Goal: Task Accomplishment & Management: Complete application form

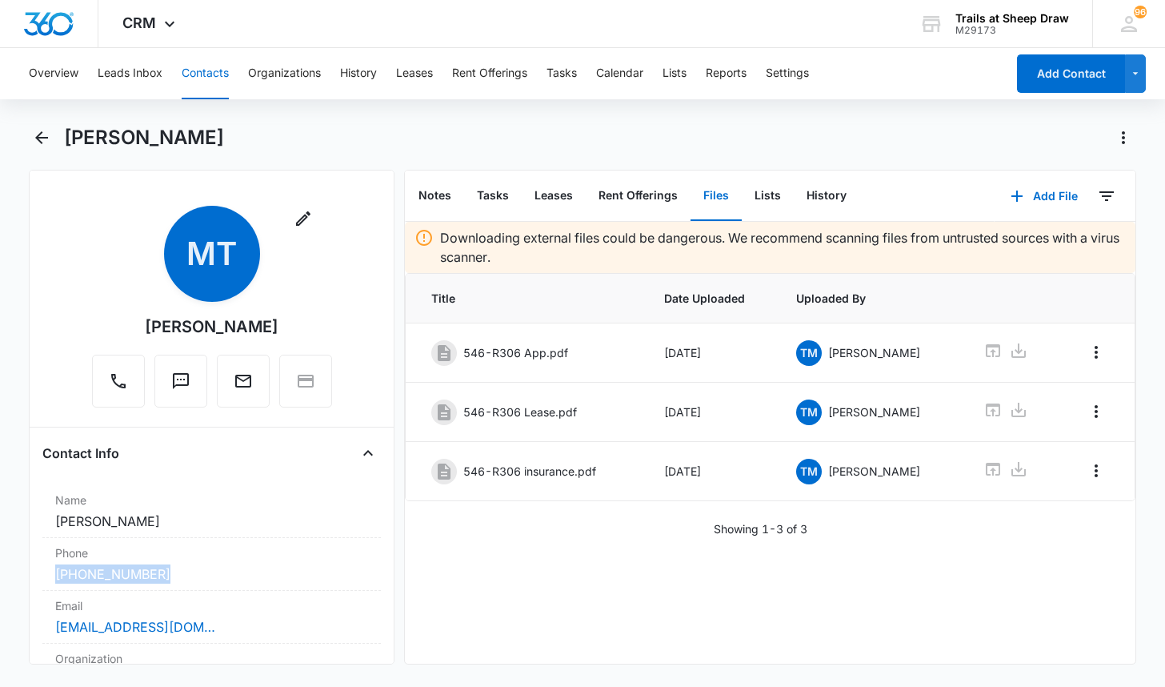
click at [199, 75] on button "Contacts" at bounding box center [205, 73] width 47 height 51
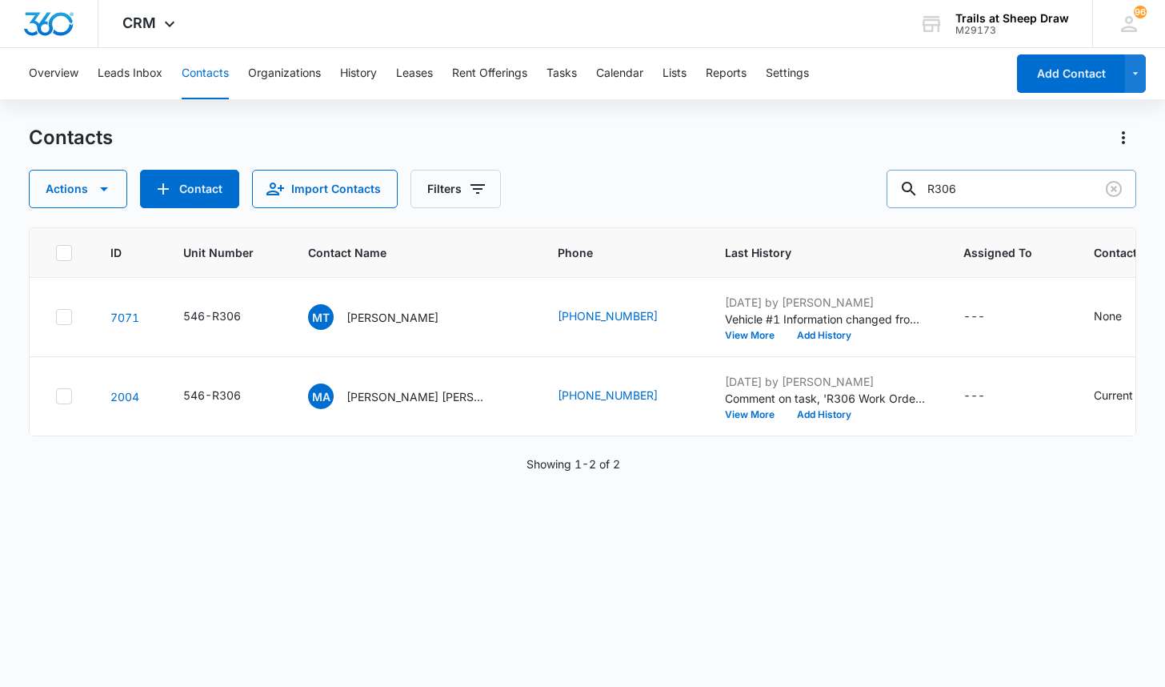
click at [989, 197] on input "R306" at bounding box center [1012, 189] width 250 height 38
type input "D201"
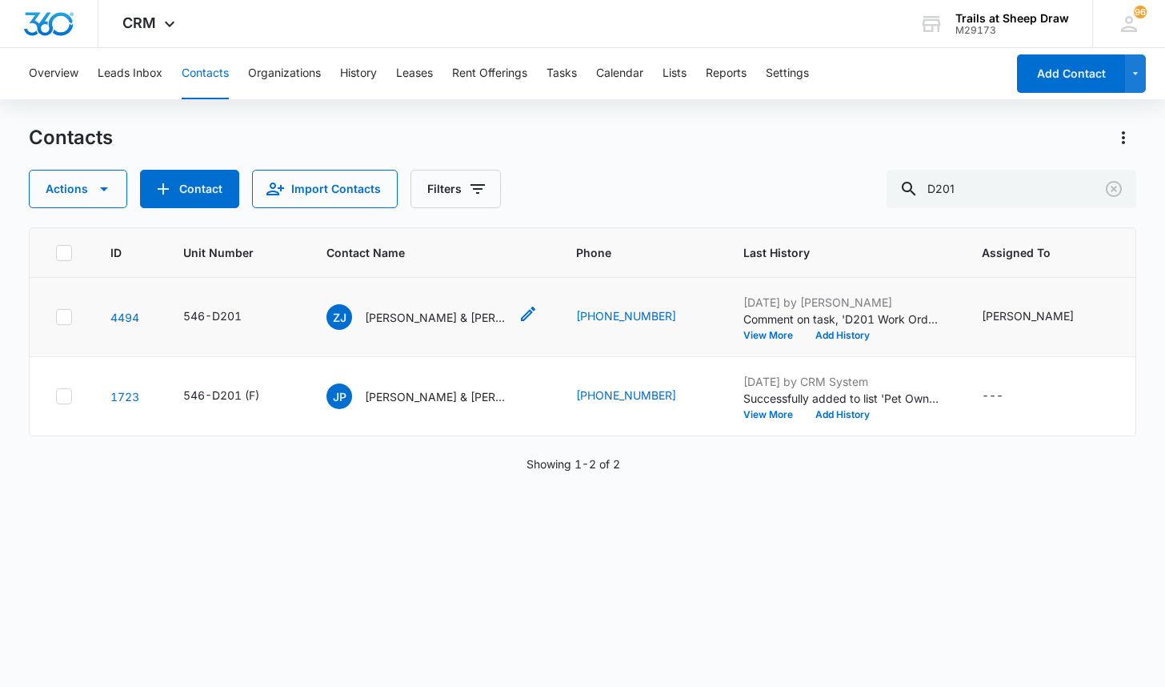
click at [443, 313] on p "[PERSON_NAME] & [PERSON_NAME]" at bounding box center [437, 317] width 144 height 17
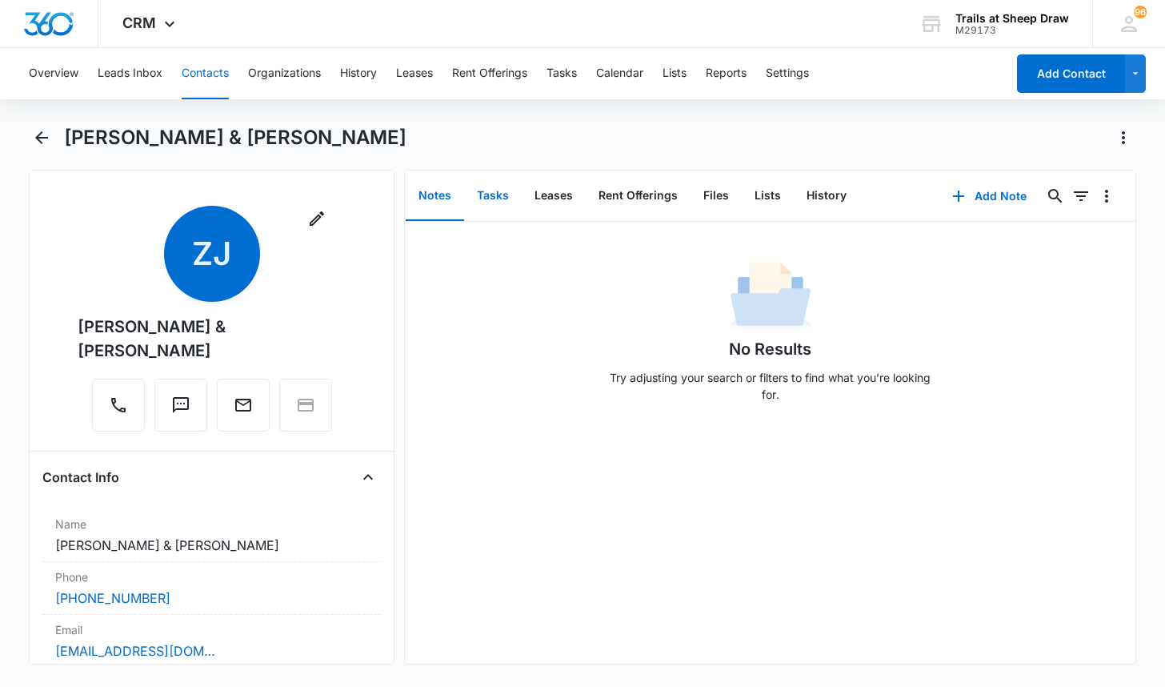
click at [480, 190] on button "Tasks" at bounding box center [493, 196] width 58 height 50
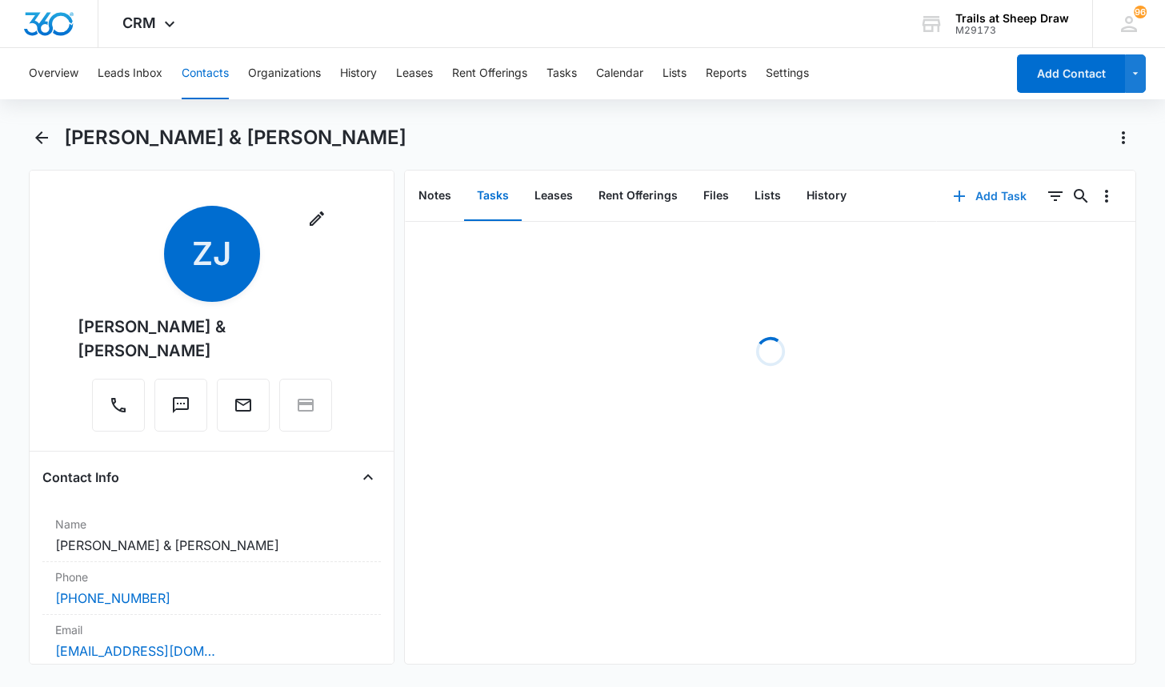
click at [985, 194] on button "Add Task" at bounding box center [990, 196] width 106 height 38
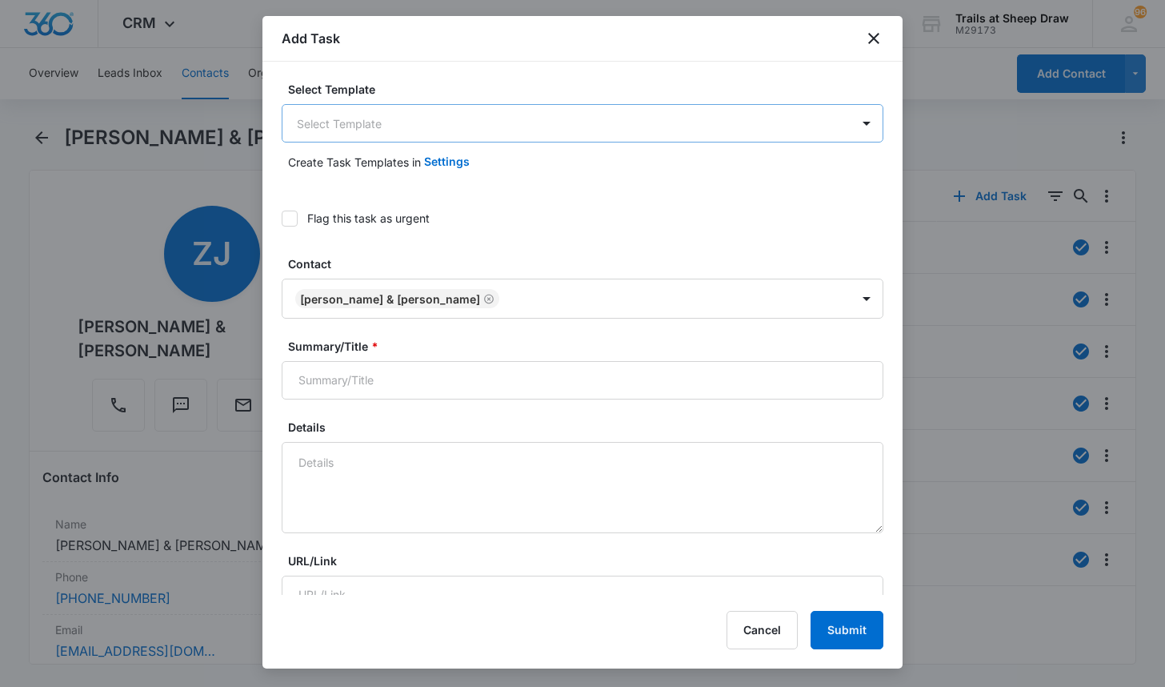
click at [335, 126] on body "CRM Apps Reputation Websites Forms CRM Email Social Content Ads Intelligence Fi…" at bounding box center [582, 343] width 1165 height 687
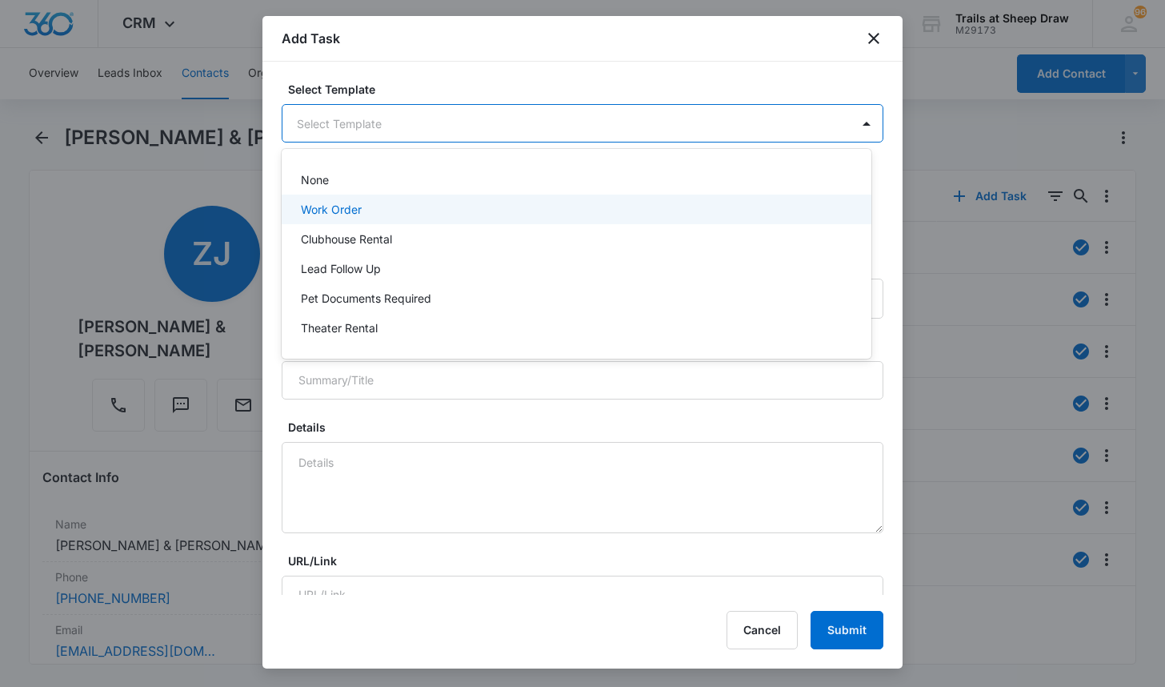
click at [344, 209] on p "Work Order" at bounding box center [331, 209] width 61 height 17
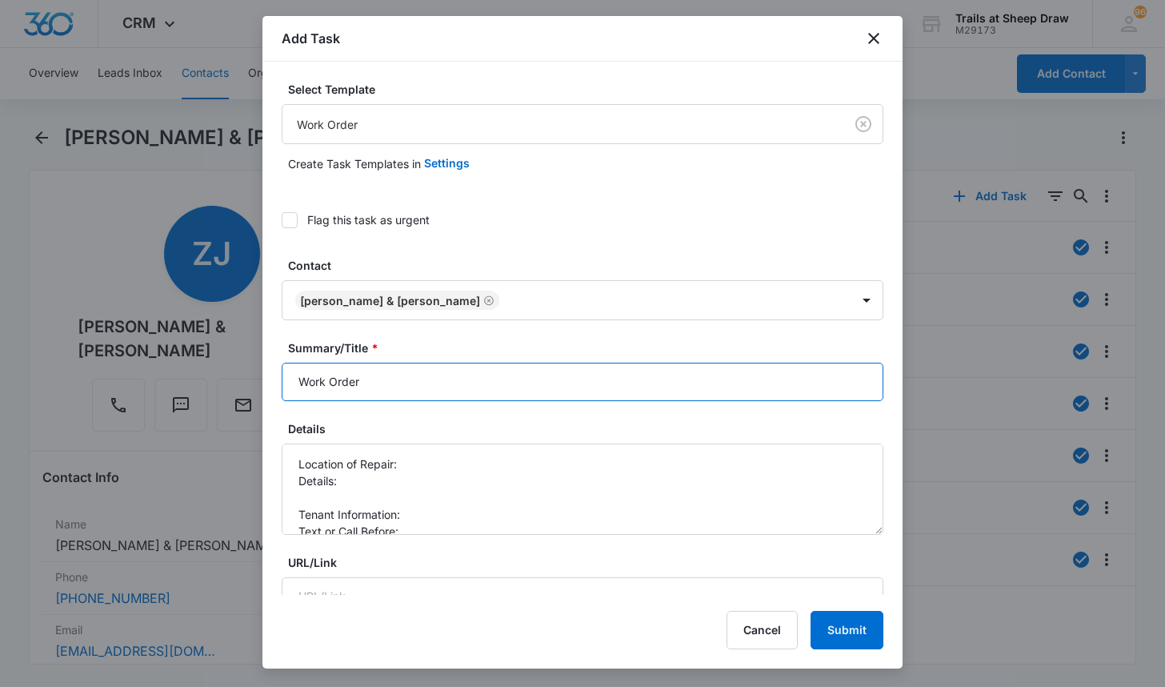
click at [288, 380] on input "Work Order" at bounding box center [583, 382] width 602 height 38
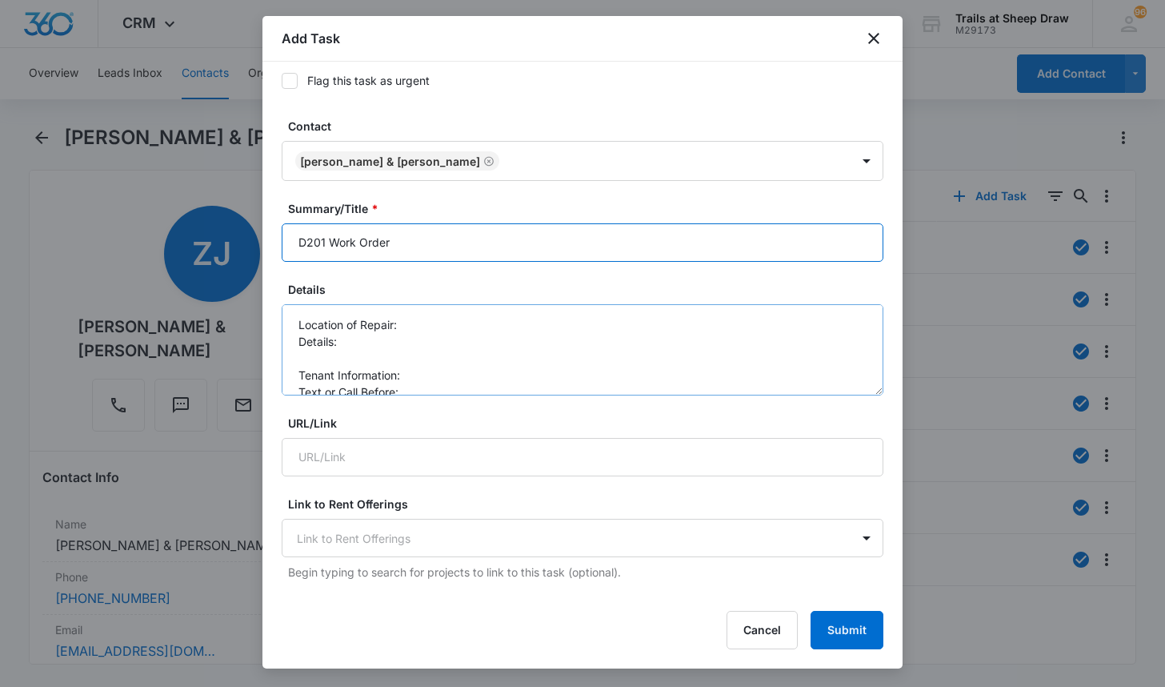
scroll to position [160, 0]
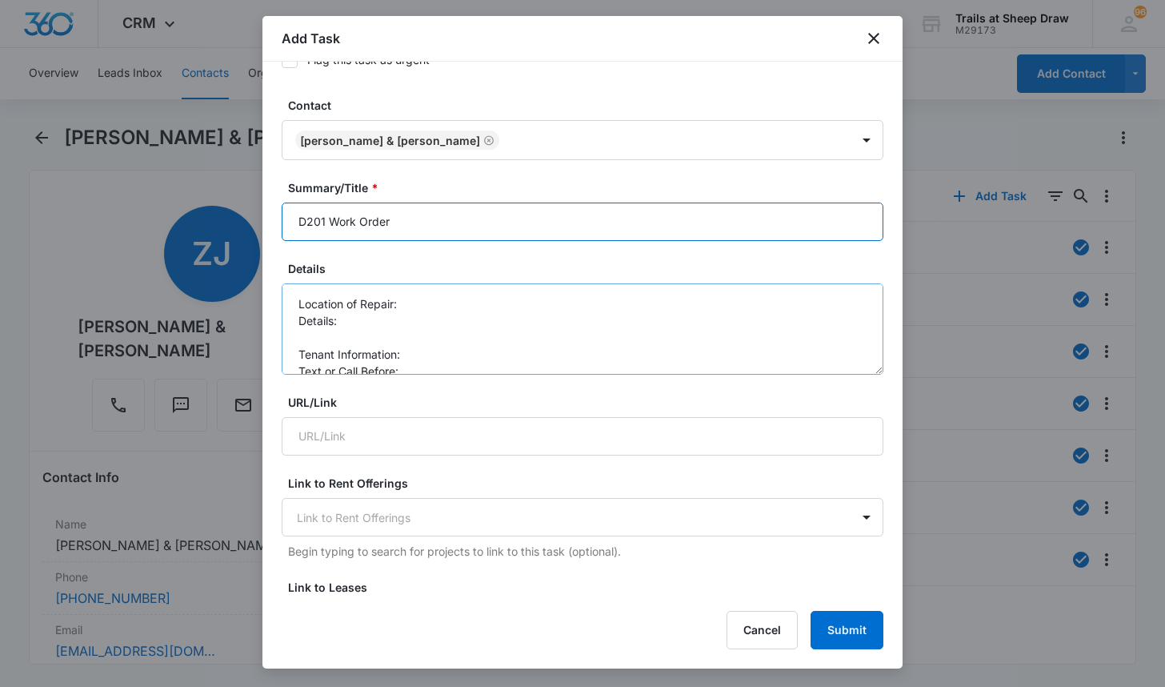
type input "D201 Work Order"
click at [464, 321] on textarea "Location of Repair: Details: Tenant Information: Text or Call Before:" at bounding box center [583, 328] width 602 height 91
click at [457, 305] on textarea "Location of Repair: Details: Tenant Information: Text or Call Before:" at bounding box center [583, 328] width 602 height 91
drag, startPoint x: 471, startPoint y: 303, endPoint x: 402, endPoint y: 302, distance: 68.8
click at [402, 302] on textarea "Location of Repair: 9708156137 Details: Tenant Information: Text or Call Before:" at bounding box center [583, 328] width 602 height 91
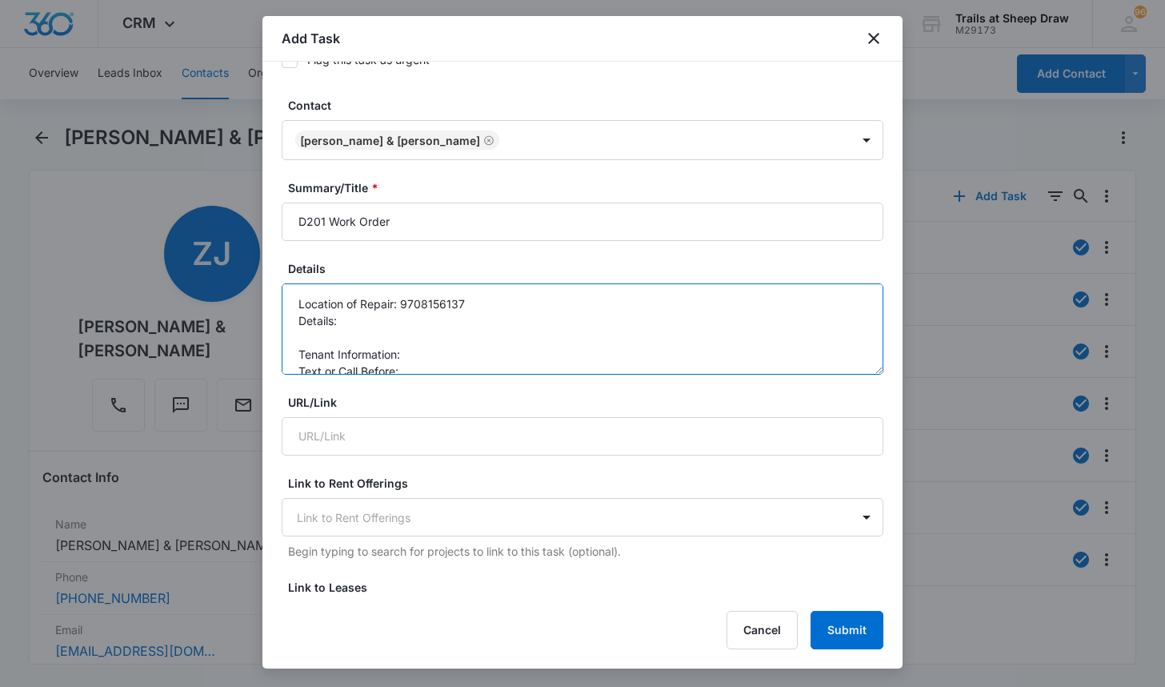
click at [407, 354] on textarea "Location of Repair: 9708156137 Details: Tenant Information: Text or Call Before:" at bounding box center [583, 328] width 602 height 91
paste textarea "9708156137"
drag, startPoint x: 468, startPoint y: 302, endPoint x: 403, endPoint y: 308, distance: 65.9
click at [403, 308] on textarea "Location of Repair: 9708156137 Details: Tenant Information: [PHONE_NUMBER] Text…" at bounding box center [583, 328] width 602 height 91
click at [417, 369] on textarea "Location of Repair: Details: Tenant Information: [PHONE_NUMBER] Text or Call Be…" at bounding box center [583, 328] width 602 height 91
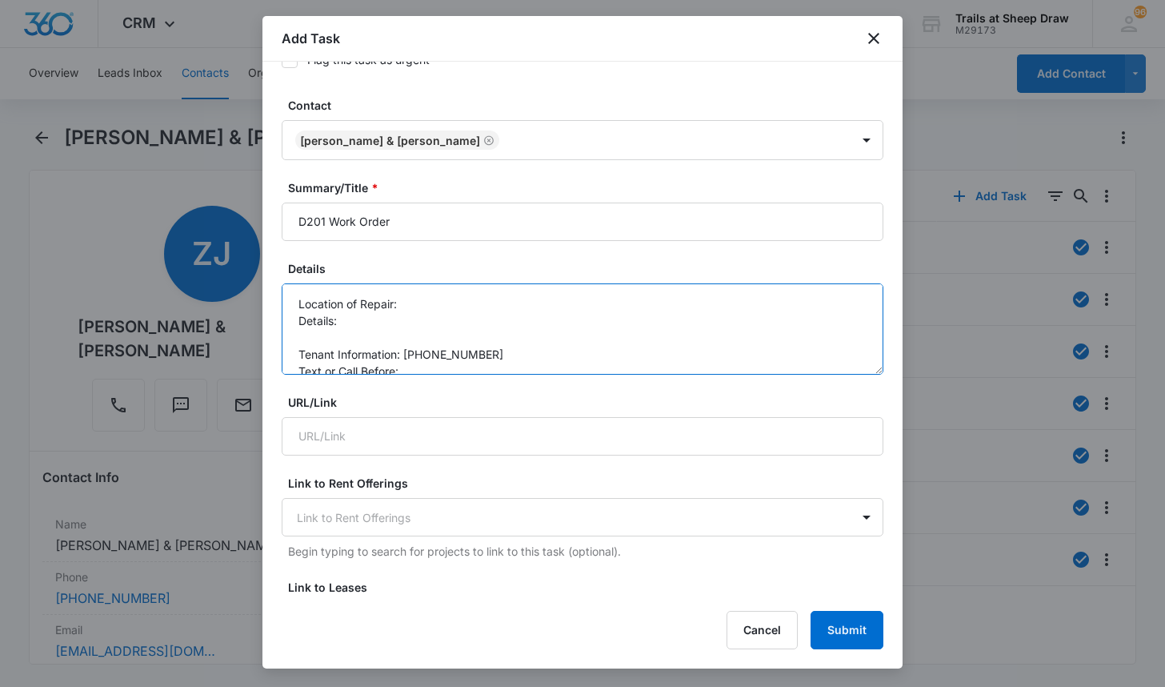
scroll to position [4, 0]
click at [419, 304] on textarea "Location of Repair: Details: Tenant Information: [PHONE_NUMBER] Text or Call Be…" at bounding box center [583, 328] width 602 height 91
click at [375, 315] on textarea "Location of Repair: ac out Details: Tenant Information: [PHONE_NUMBER] Text or …" at bounding box center [583, 328] width 602 height 91
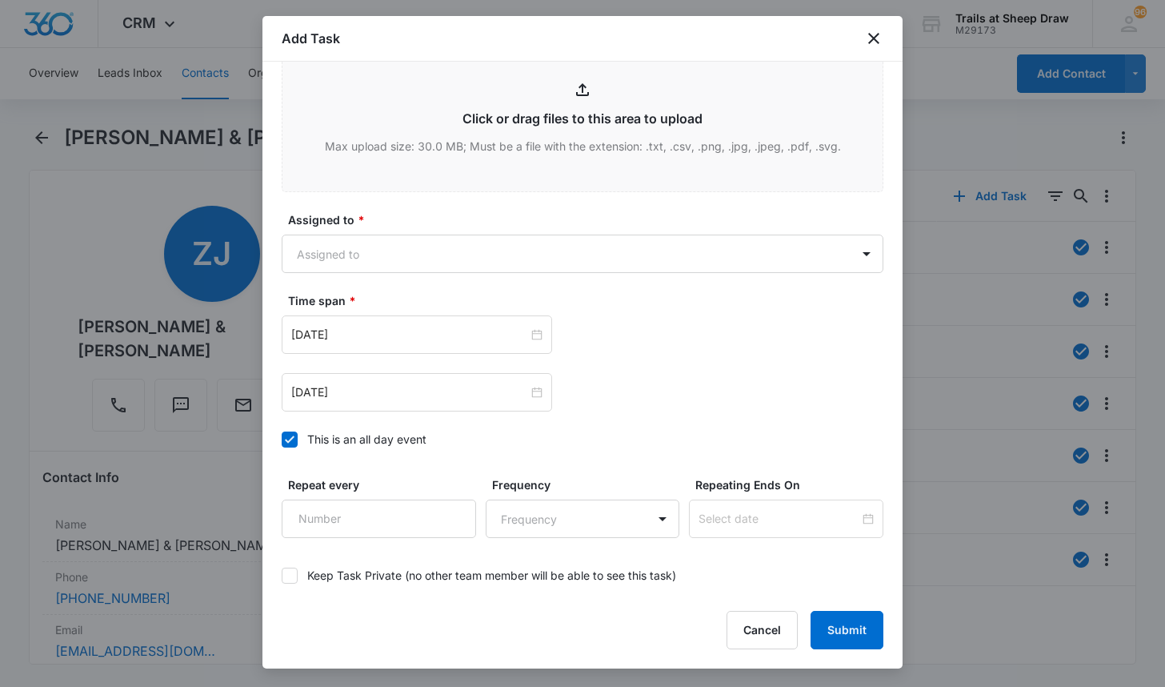
scroll to position [880, 0]
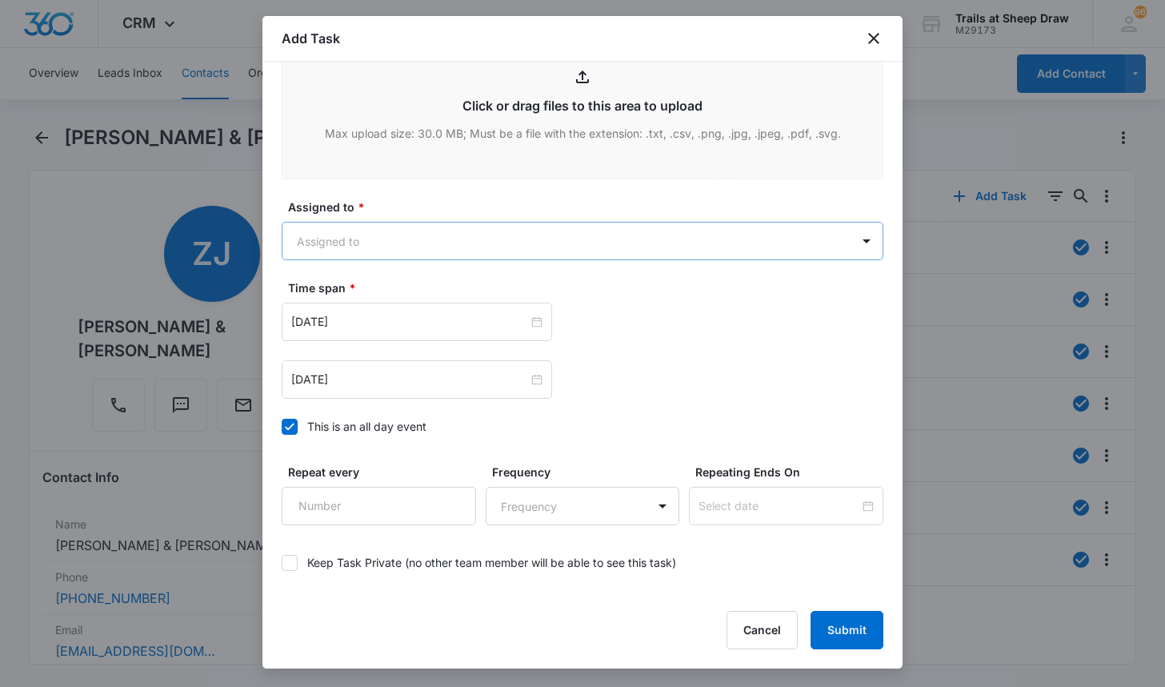
type textarea "Location of Repair: ac out Details: AC not cooling down Tenant Information: [PH…"
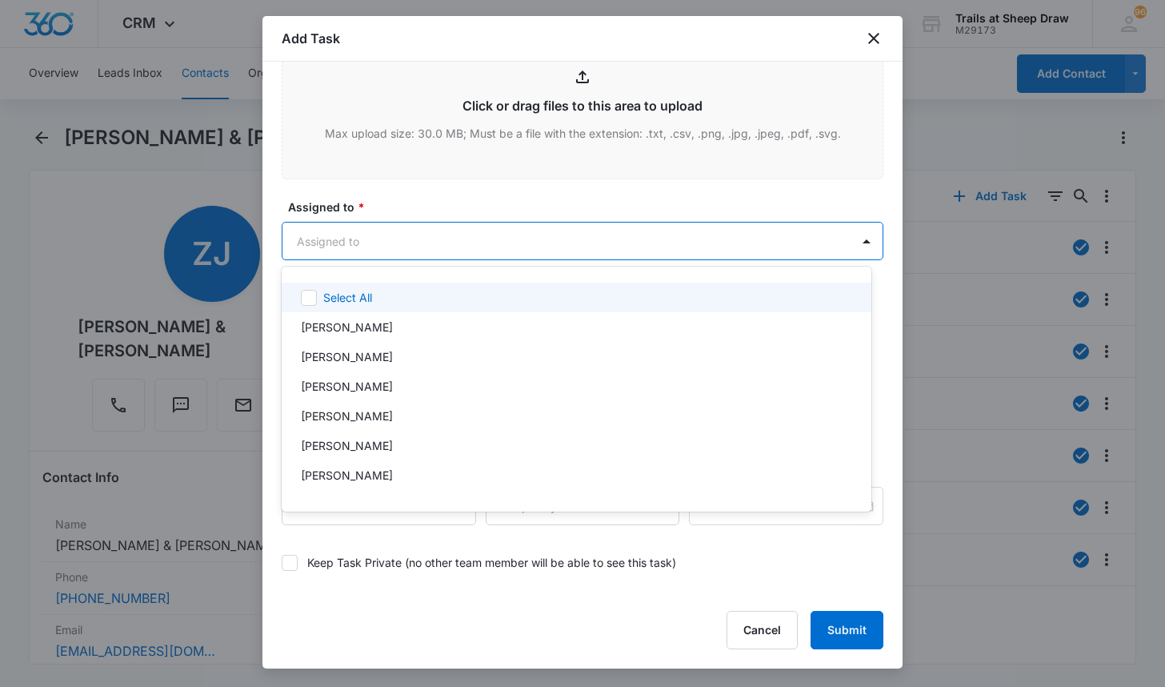
click at [436, 240] on body "CRM Apps Reputation Websites Forms CRM Email Social Content Ads Intelligence Fi…" at bounding box center [582, 343] width 1165 height 687
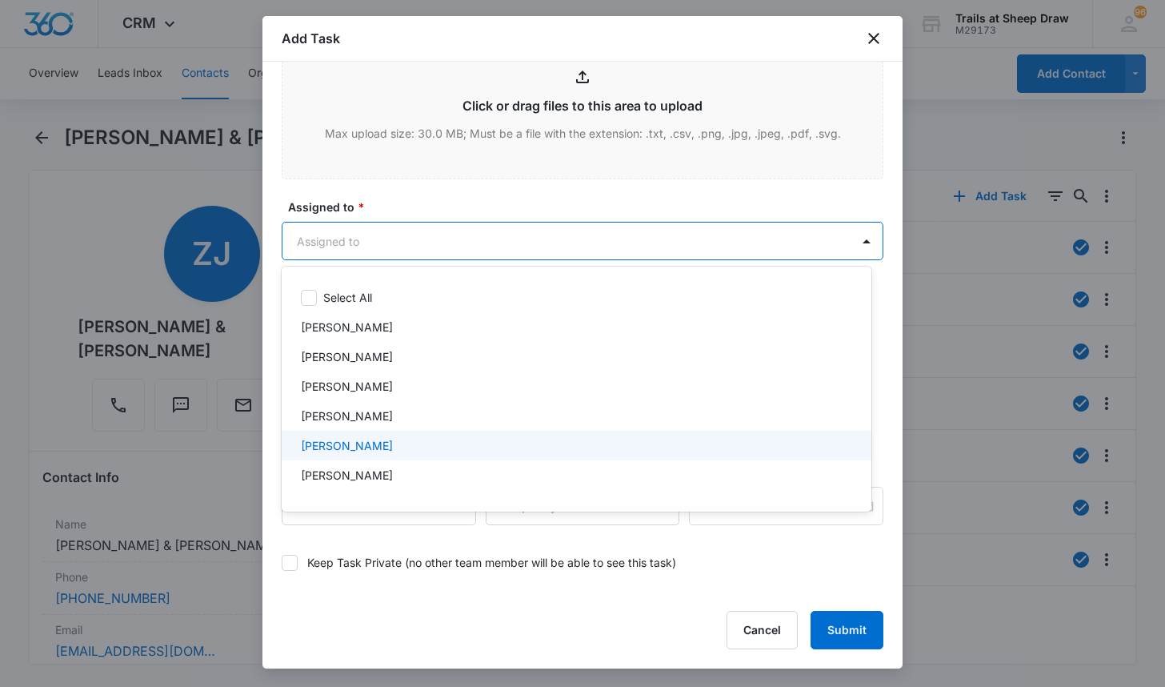
click at [415, 439] on div "[PERSON_NAME]" at bounding box center [575, 445] width 548 height 17
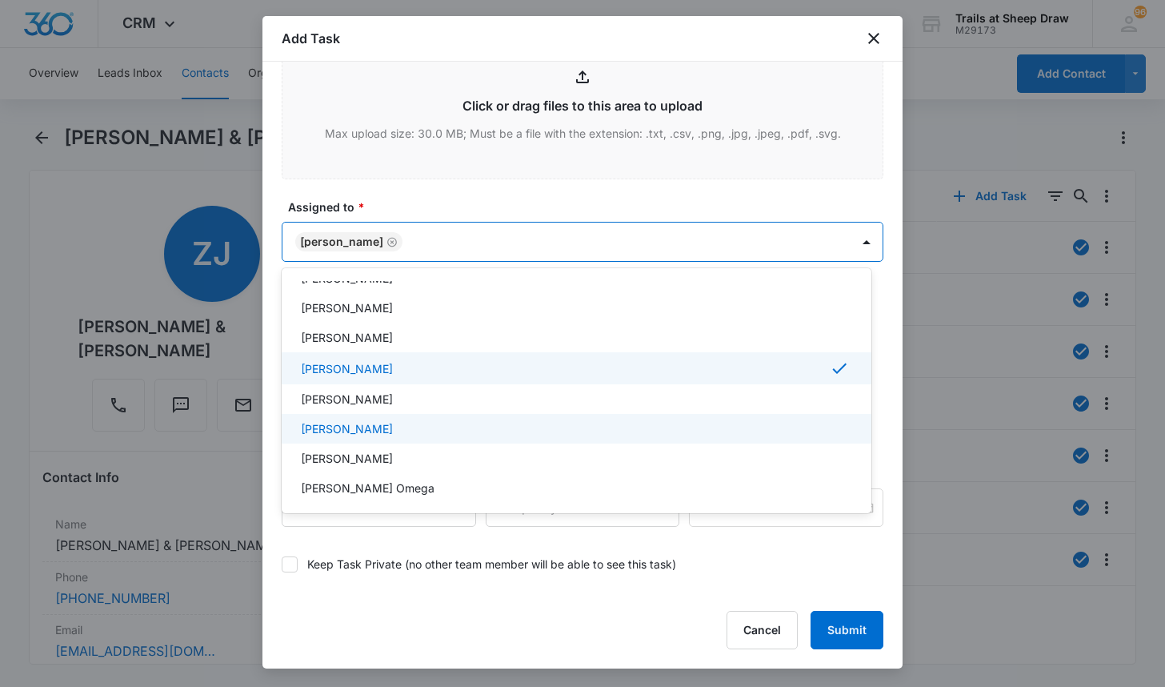
click at [408, 417] on div "[PERSON_NAME]" at bounding box center [577, 429] width 590 height 30
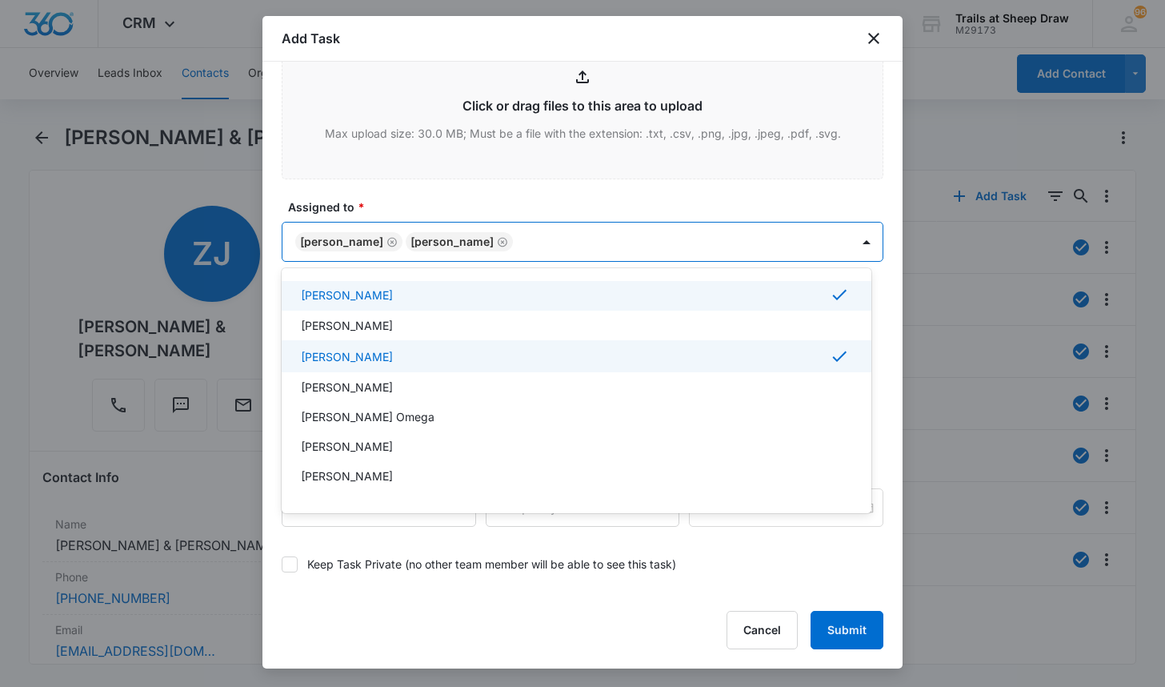
scroll to position [320, 0]
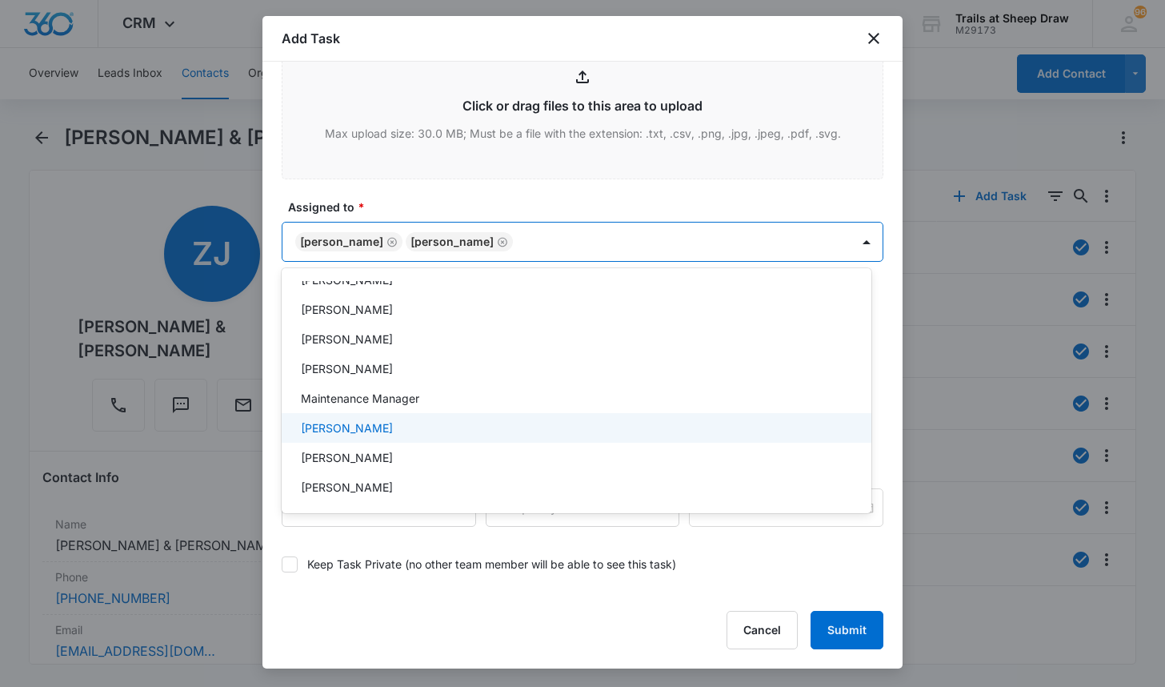
click at [407, 416] on div "[PERSON_NAME]" at bounding box center [577, 428] width 590 height 30
click at [431, 200] on div at bounding box center [582, 343] width 1165 height 687
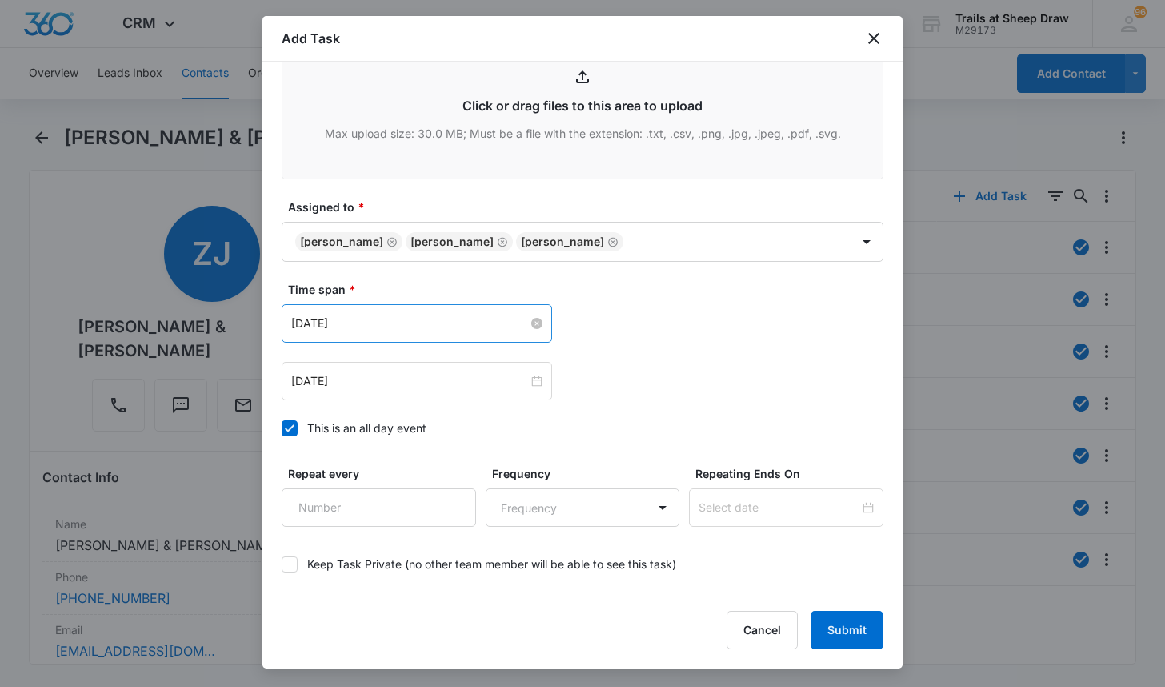
click at [437, 323] on input "[DATE]" at bounding box center [409, 324] width 237 height 18
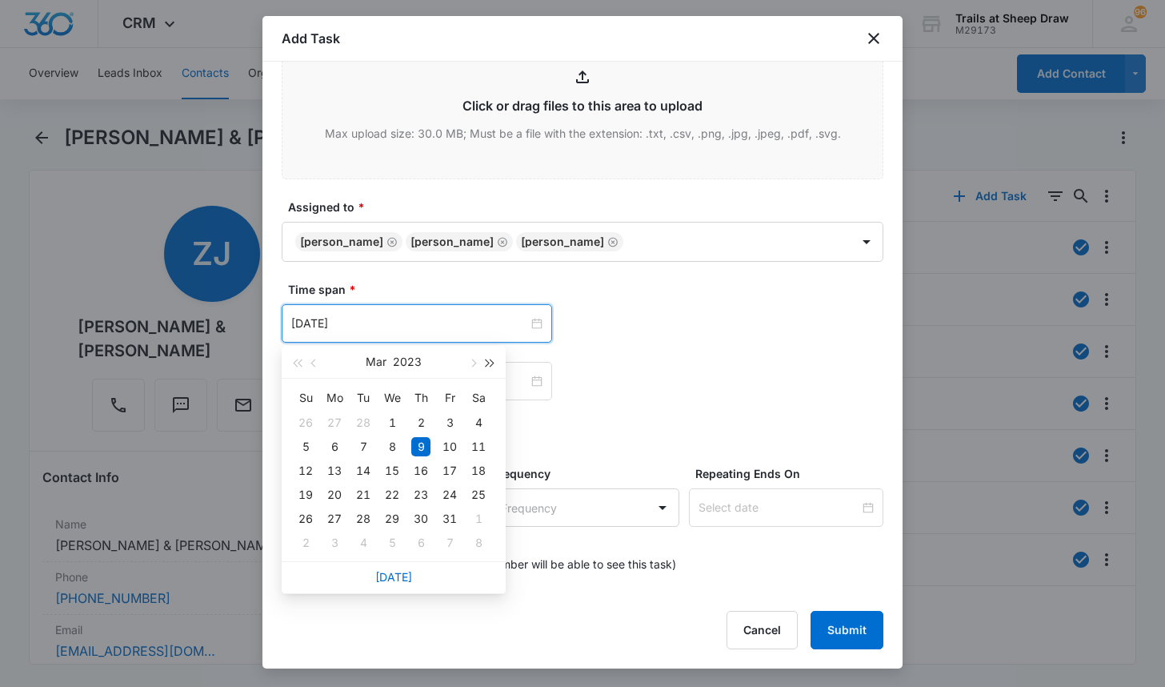
click at [489, 360] on span "button" at bounding box center [491, 363] width 8 height 8
click at [472, 360] on span "button" at bounding box center [472, 363] width 8 height 8
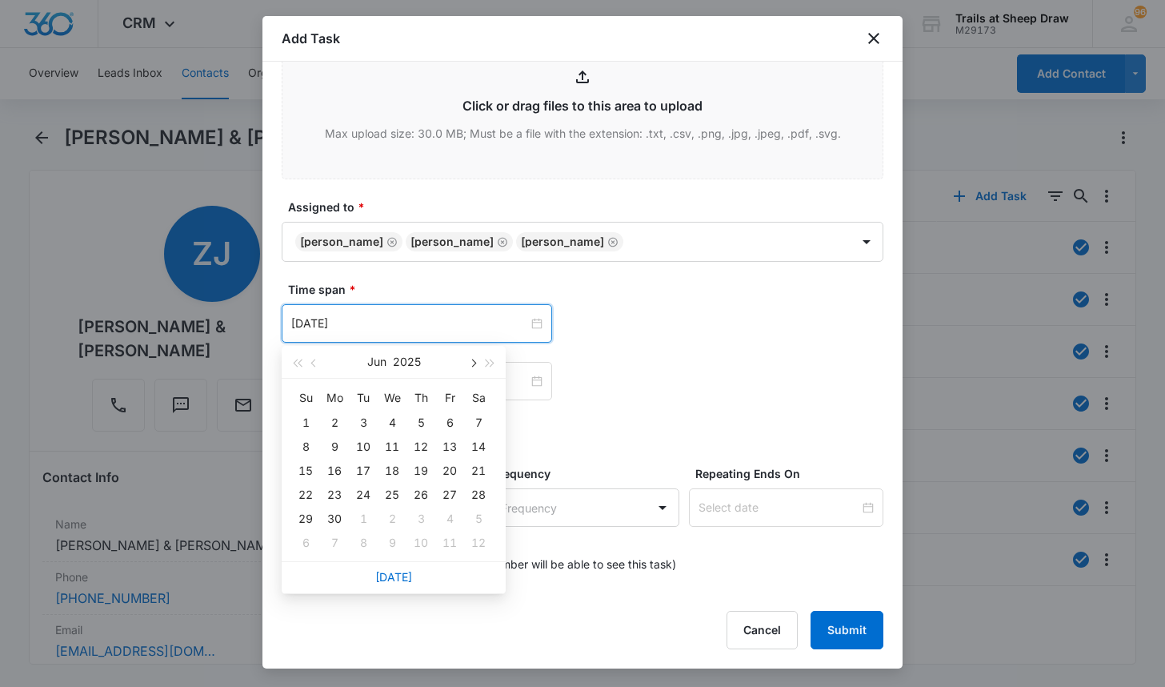
click at [472, 360] on span "button" at bounding box center [472, 363] width 8 height 8
click at [470, 359] on button "button" at bounding box center [472, 362] width 18 height 32
type input "[DATE]"
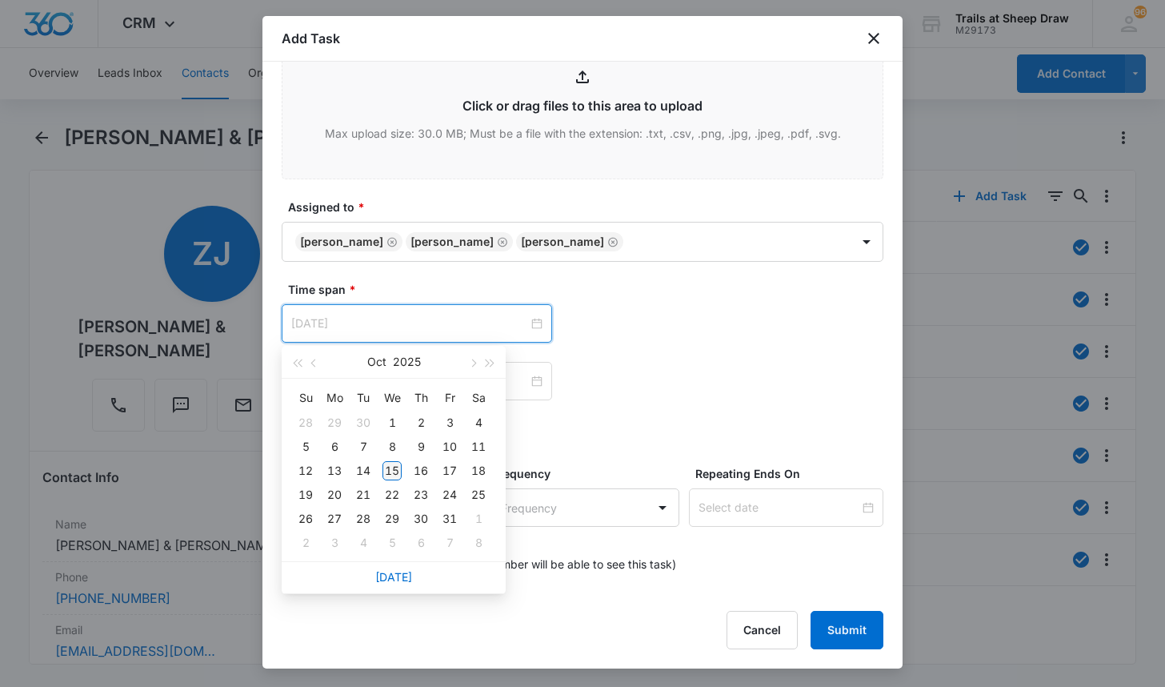
click at [395, 467] on div "15" at bounding box center [392, 470] width 19 height 19
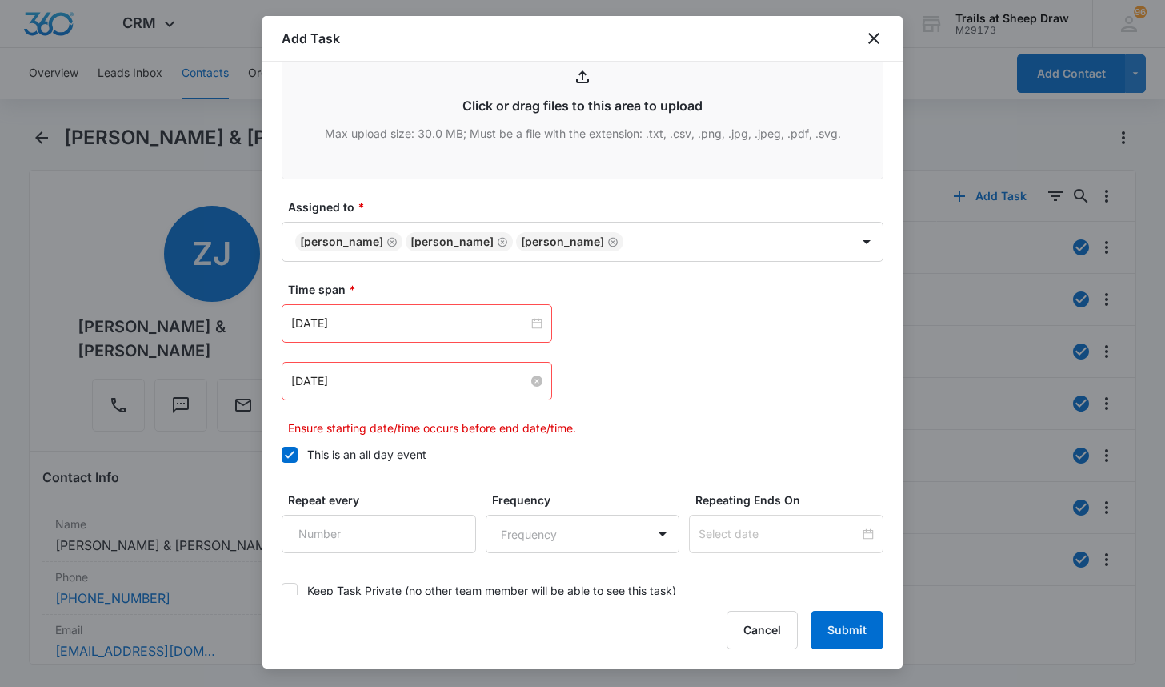
click at [525, 387] on div "[DATE]" at bounding box center [416, 381] width 251 height 18
click at [539, 381] on div at bounding box center [417, 381] width 270 height 38
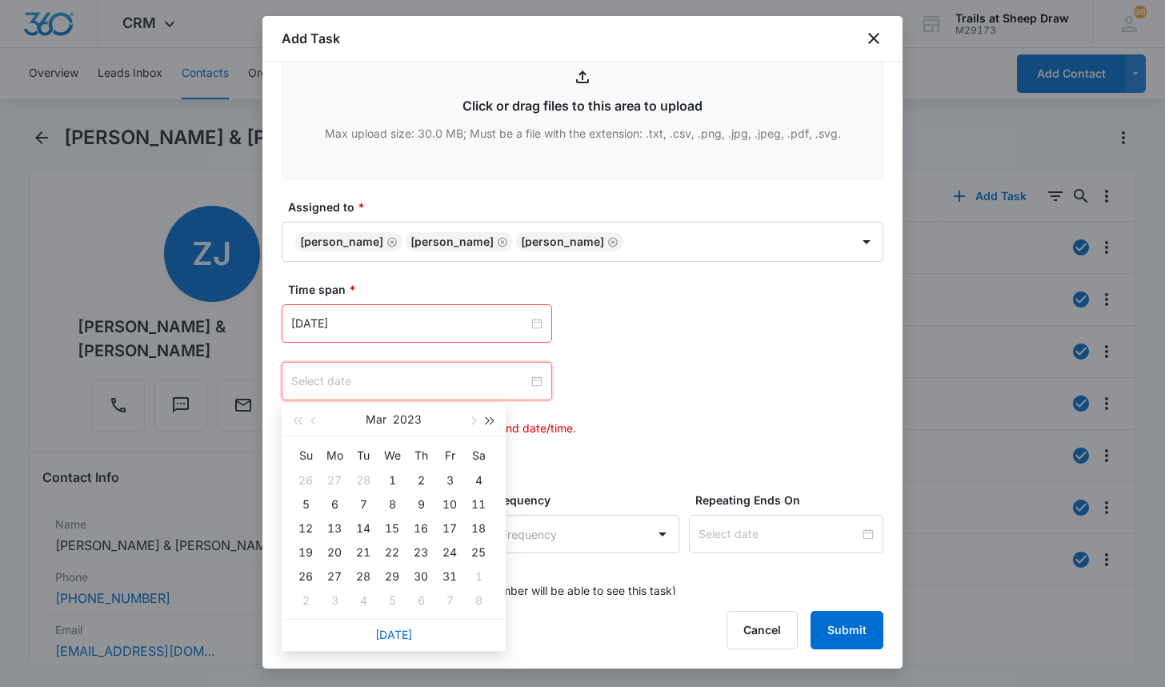
click at [489, 423] on button "button" at bounding box center [491, 419] width 18 height 32
click at [489, 423] on span "button" at bounding box center [491, 421] width 8 height 8
click at [466, 421] on button "button" at bounding box center [472, 419] width 18 height 32
click at [468, 420] on button "button" at bounding box center [472, 419] width 18 height 32
click at [468, 420] on span "button" at bounding box center [472, 421] width 8 height 8
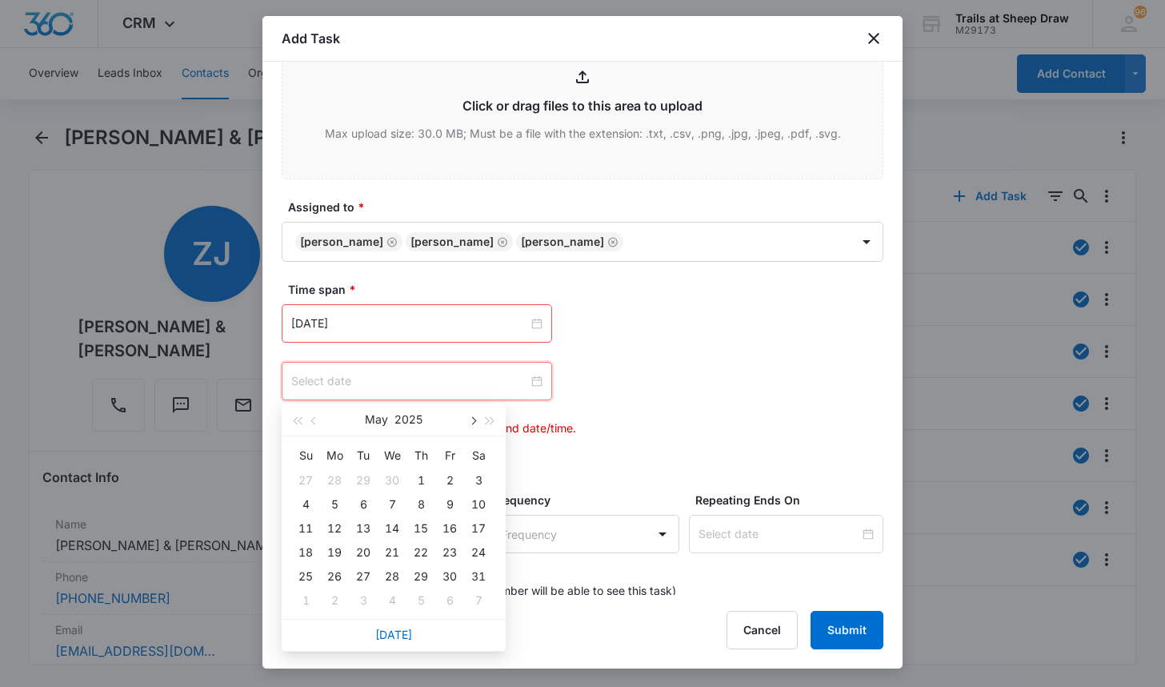
click at [468, 420] on span "button" at bounding box center [472, 421] width 8 height 8
click at [468, 421] on button "button" at bounding box center [472, 419] width 18 height 32
click at [468, 422] on button "button" at bounding box center [472, 419] width 18 height 32
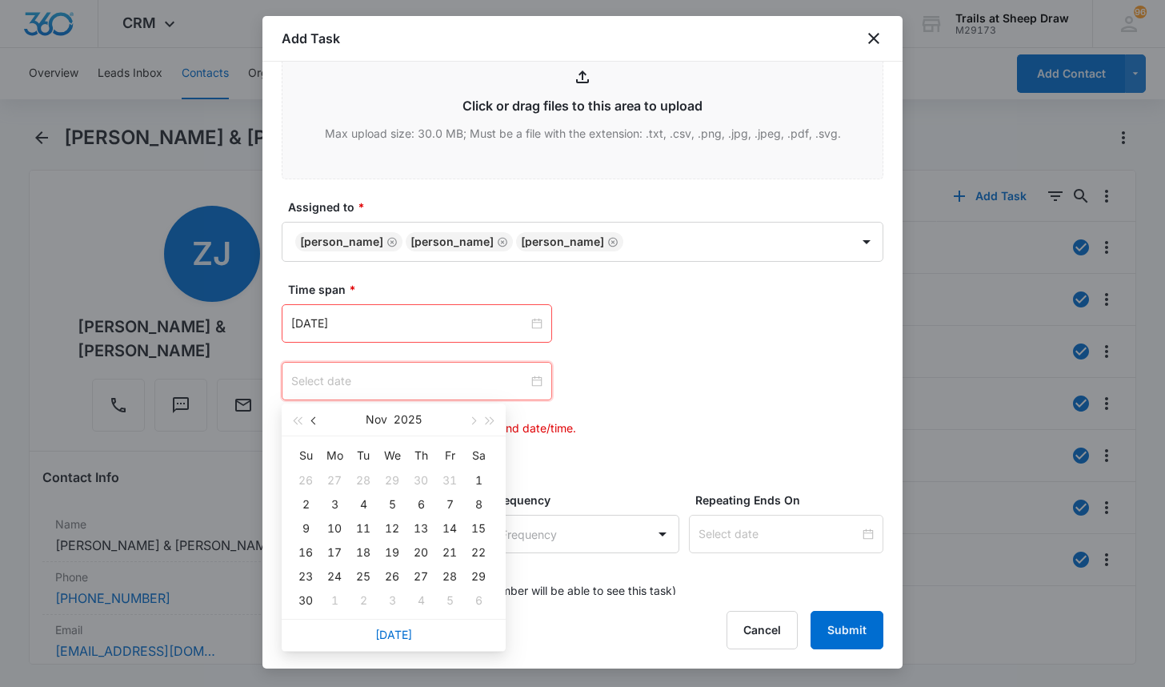
click at [318, 421] on span "button" at bounding box center [315, 421] width 8 height 8
type input "[DATE]"
click at [453, 527] on div "17" at bounding box center [449, 528] width 19 height 19
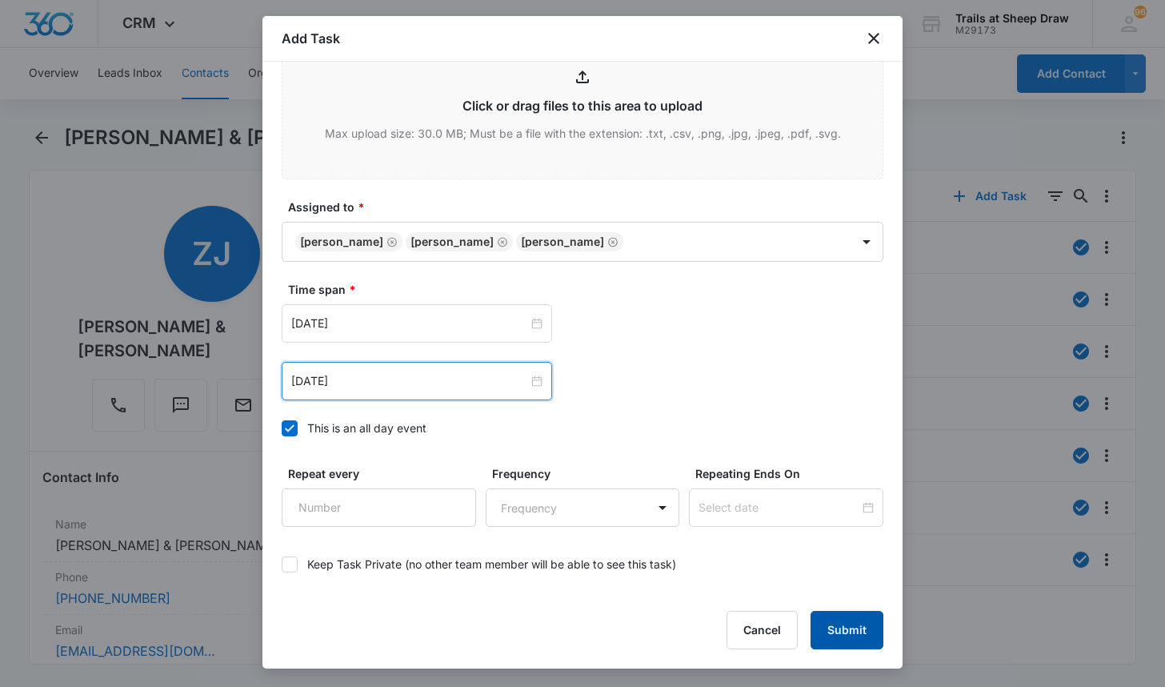
click at [832, 622] on button "Submit" at bounding box center [847, 630] width 73 height 38
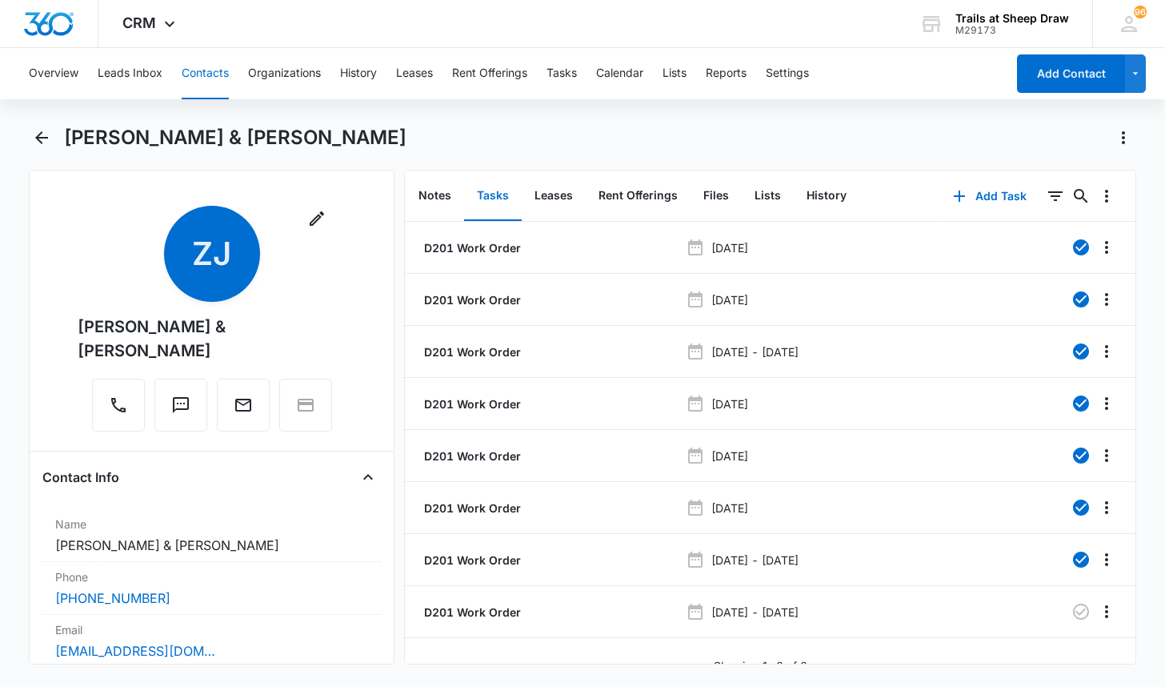
click at [210, 66] on button "Contacts" at bounding box center [205, 73] width 47 height 51
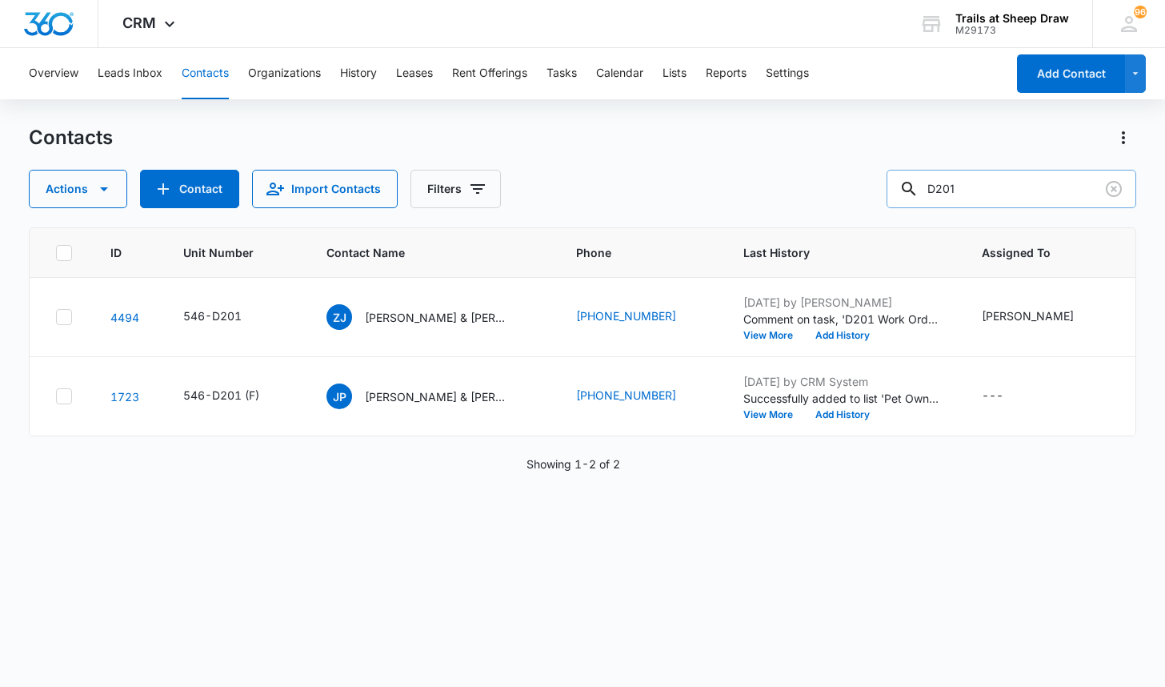
click at [1006, 183] on input "D201" at bounding box center [1012, 189] width 250 height 38
type input "V105"
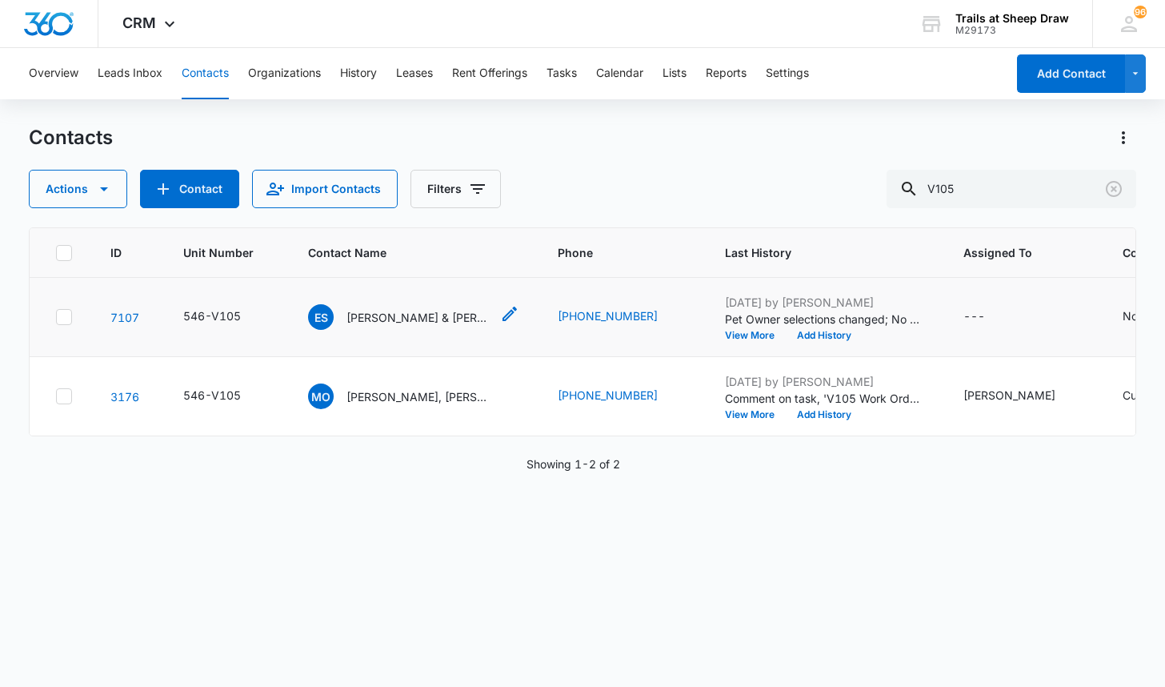
click at [402, 313] on p "[PERSON_NAME] & [PERSON_NAME]" at bounding box center [419, 317] width 144 height 17
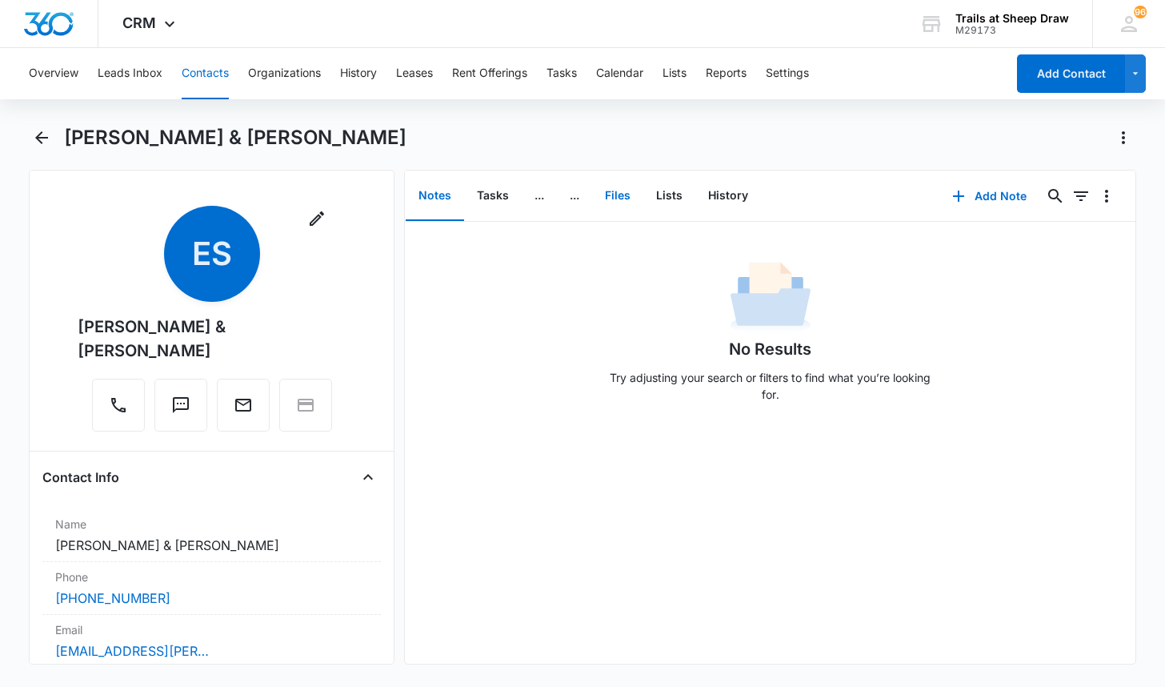
click at [626, 190] on button "Files" at bounding box center [617, 196] width 51 height 50
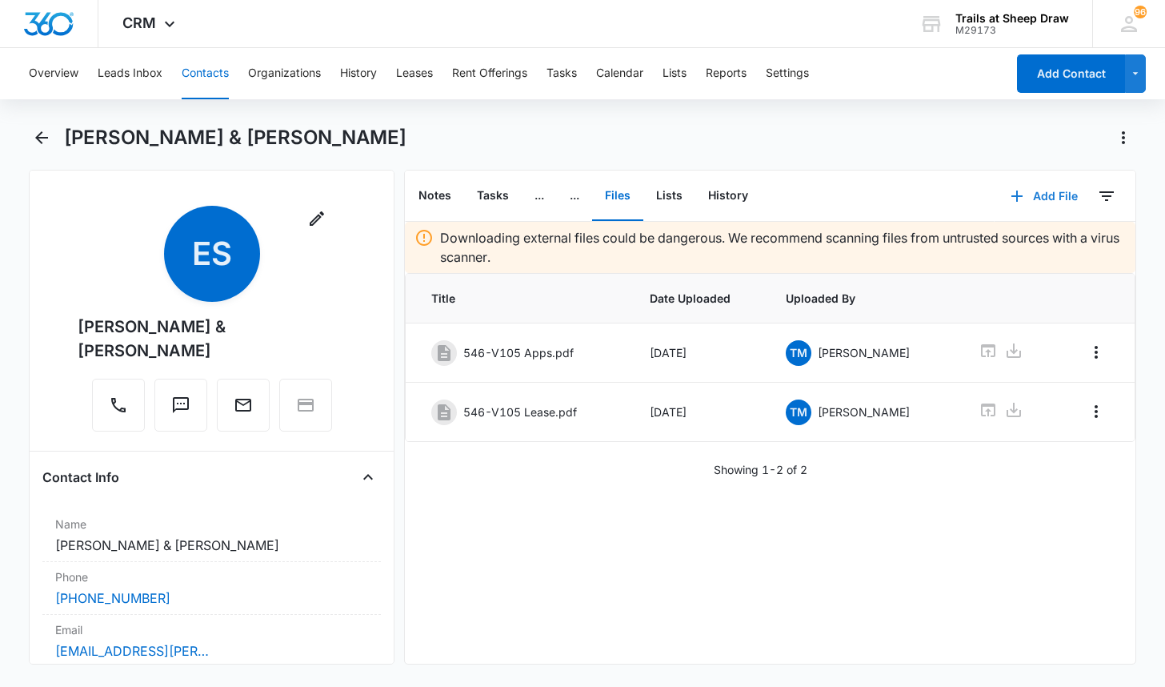
click at [1018, 199] on button "Add File" at bounding box center [1044, 196] width 99 height 38
click at [992, 243] on div "Upload Files" at bounding box center [1023, 247] width 64 height 11
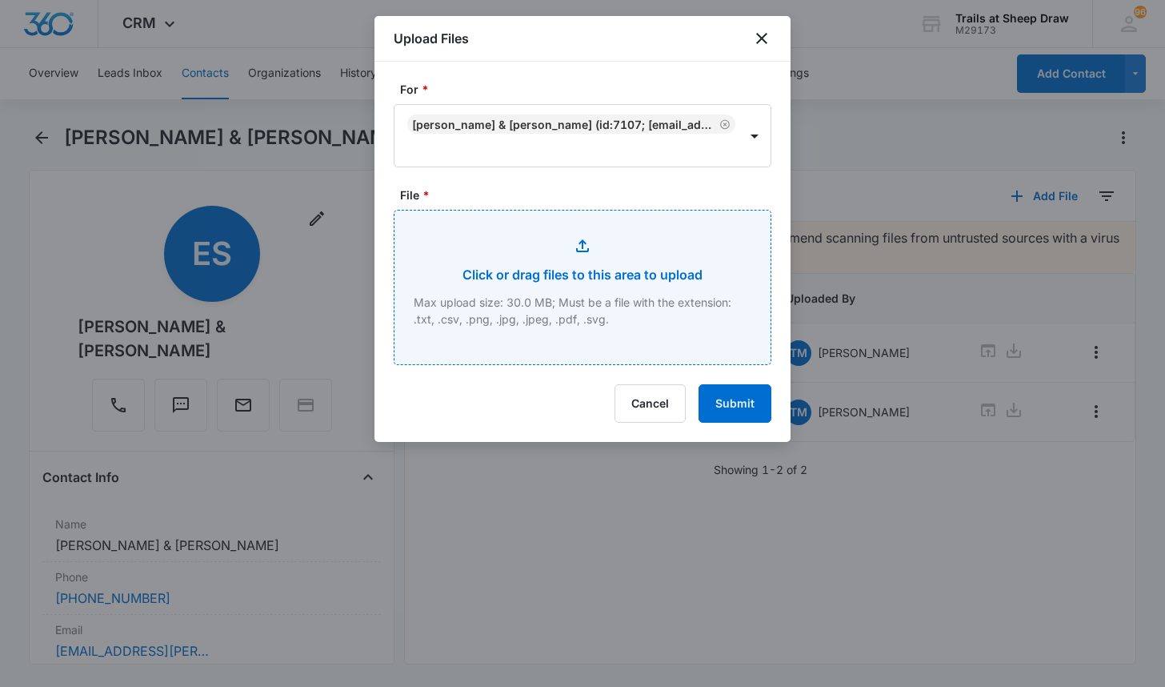
click at [583, 242] on input "File *" at bounding box center [583, 287] width 376 height 154
type input "C:\fakepath\546-V105 Insurance.pdf"
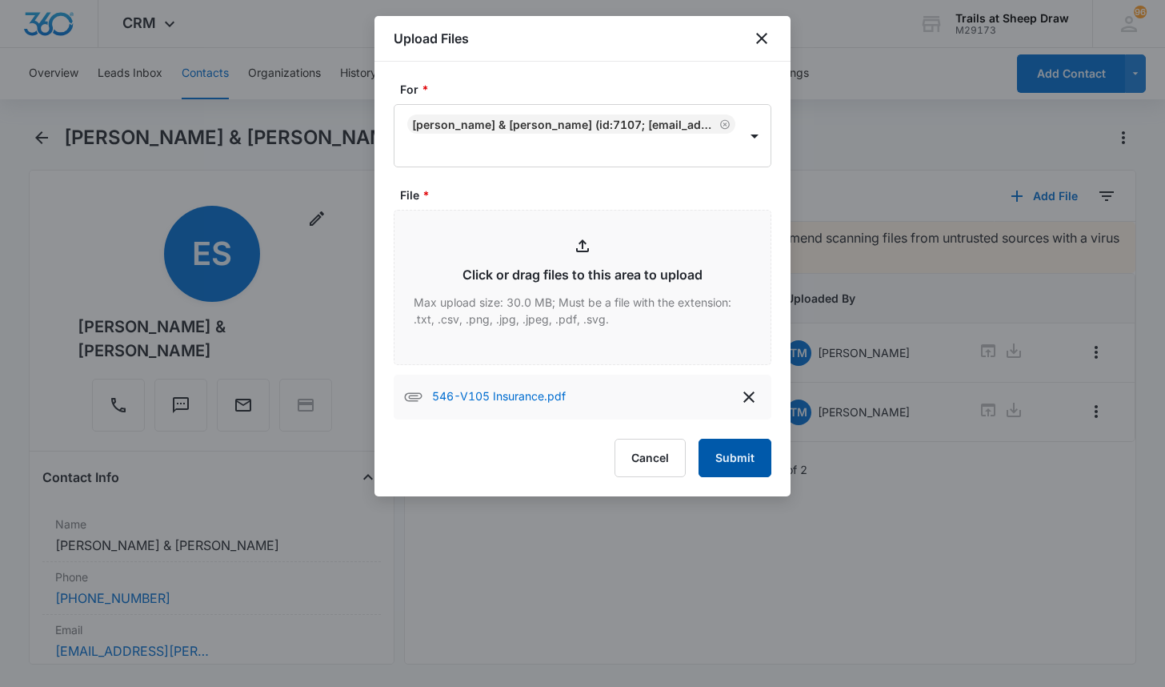
click at [750, 464] on button "Submit" at bounding box center [735, 458] width 73 height 38
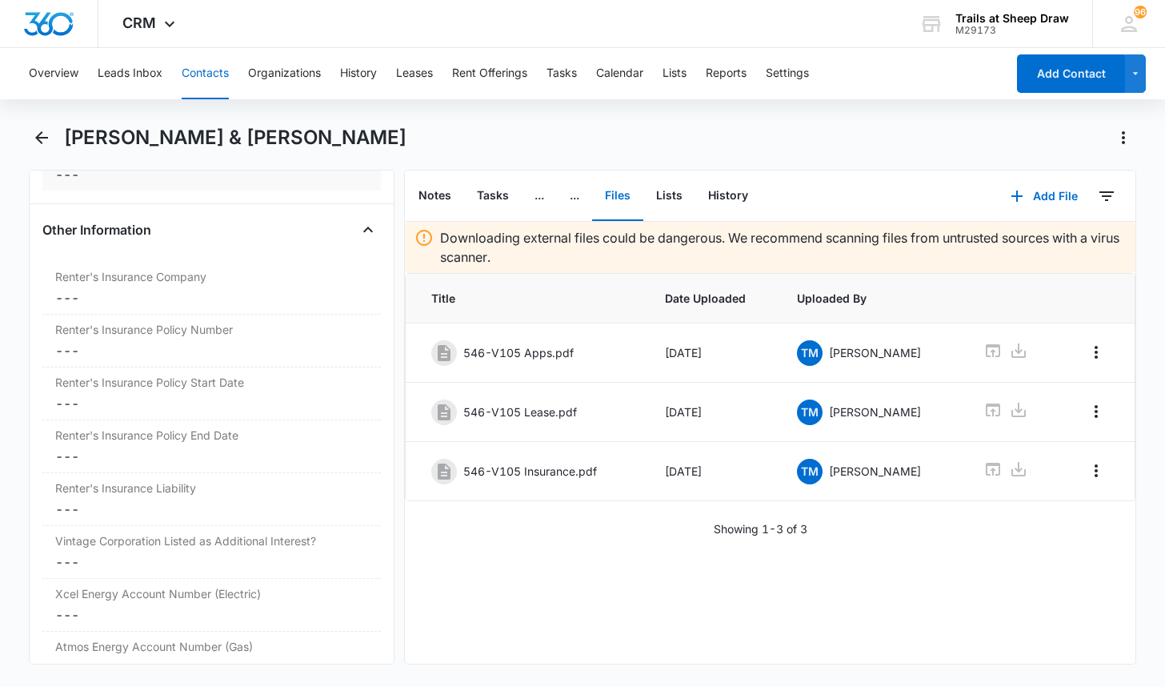
scroll to position [3521, 0]
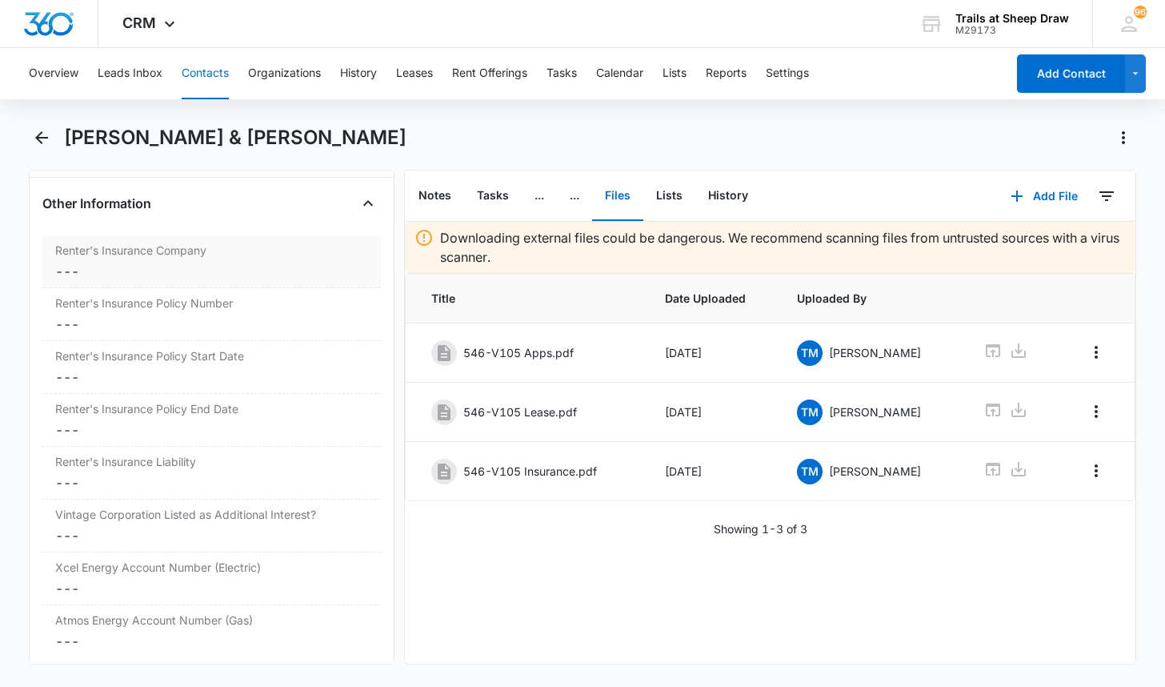
click at [138, 262] on dd "Cancel Save Changes ---" at bounding box center [211, 271] width 313 height 19
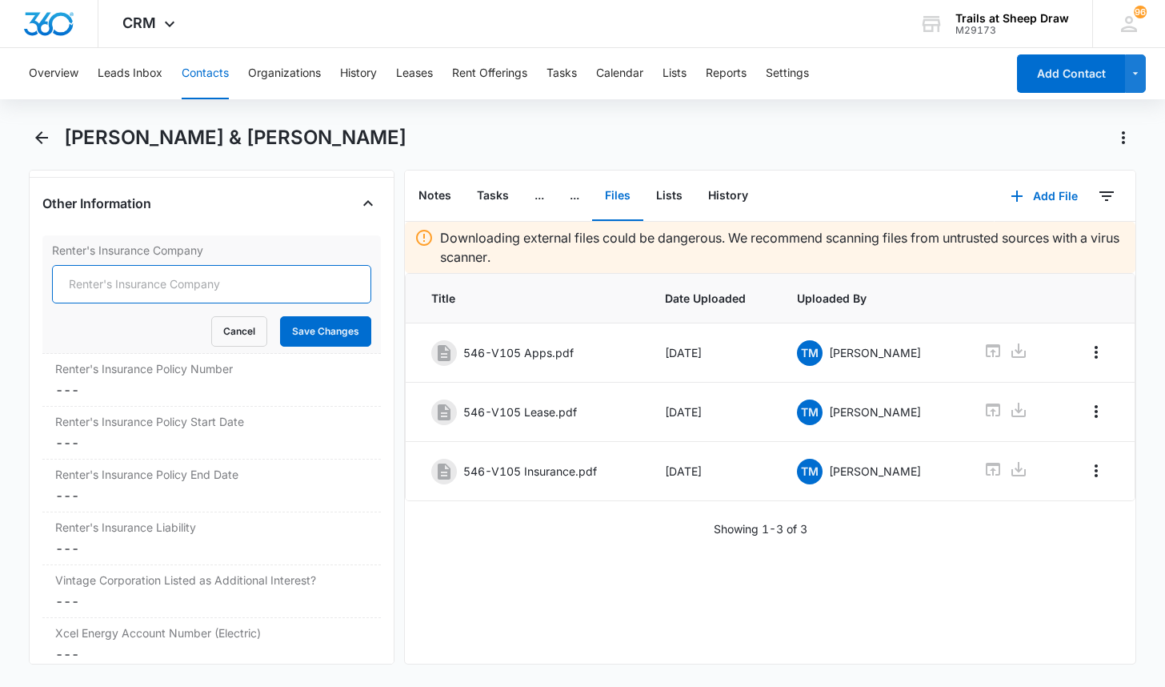
click at [123, 265] on input "Renter's Insurance Company" at bounding box center [211, 284] width 319 height 38
type input "a"
type input "Geico"
click at [310, 316] on button "Save Changes" at bounding box center [325, 331] width 91 height 30
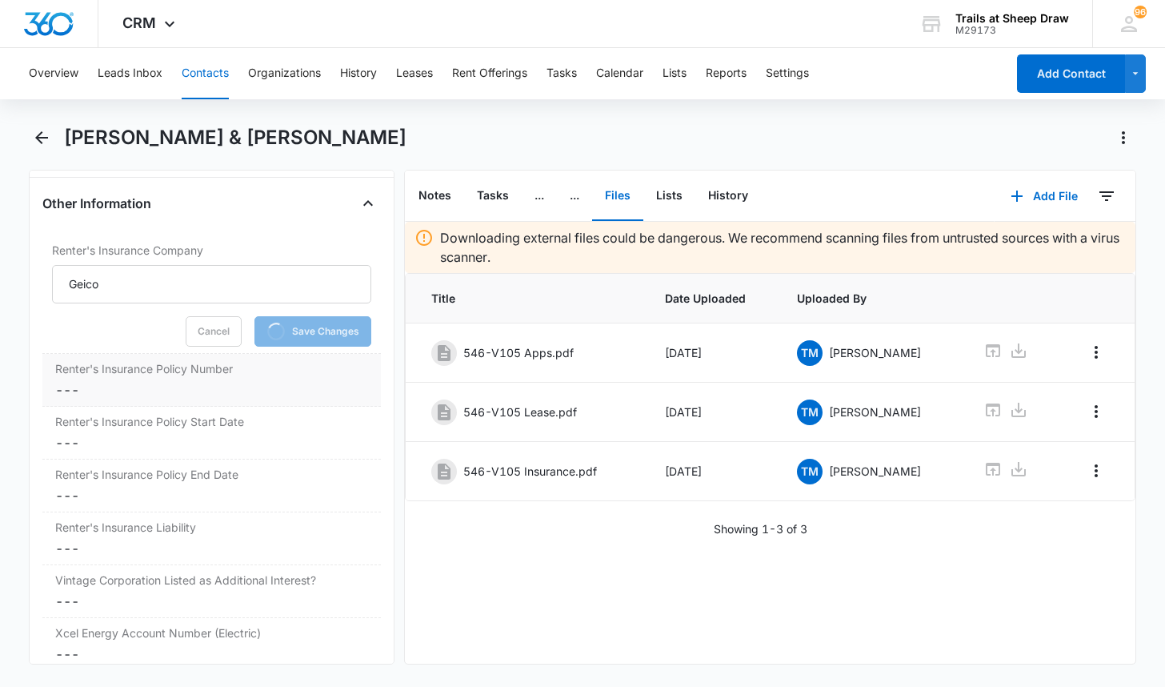
click at [122, 355] on div "Renter's Insurance Policy Number Cancel Save Changes ---" at bounding box center [211, 380] width 339 height 53
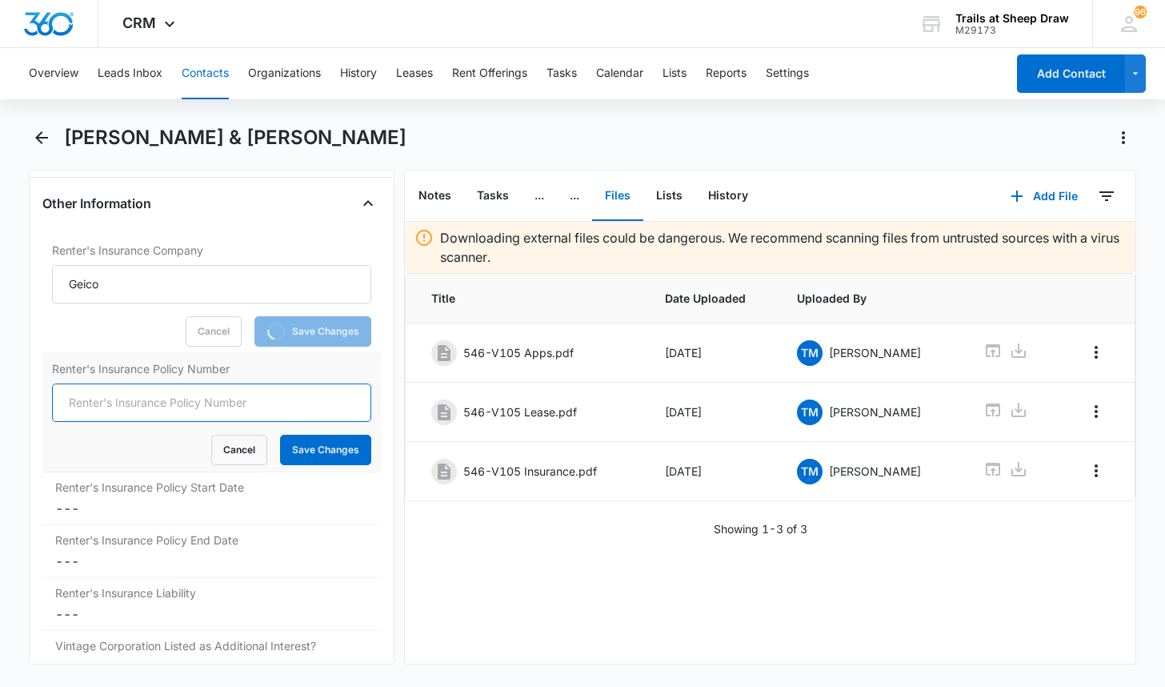
click at [123, 383] on input "Renter's Insurance Policy Number" at bounding box center [211, 402] width 319 height 38
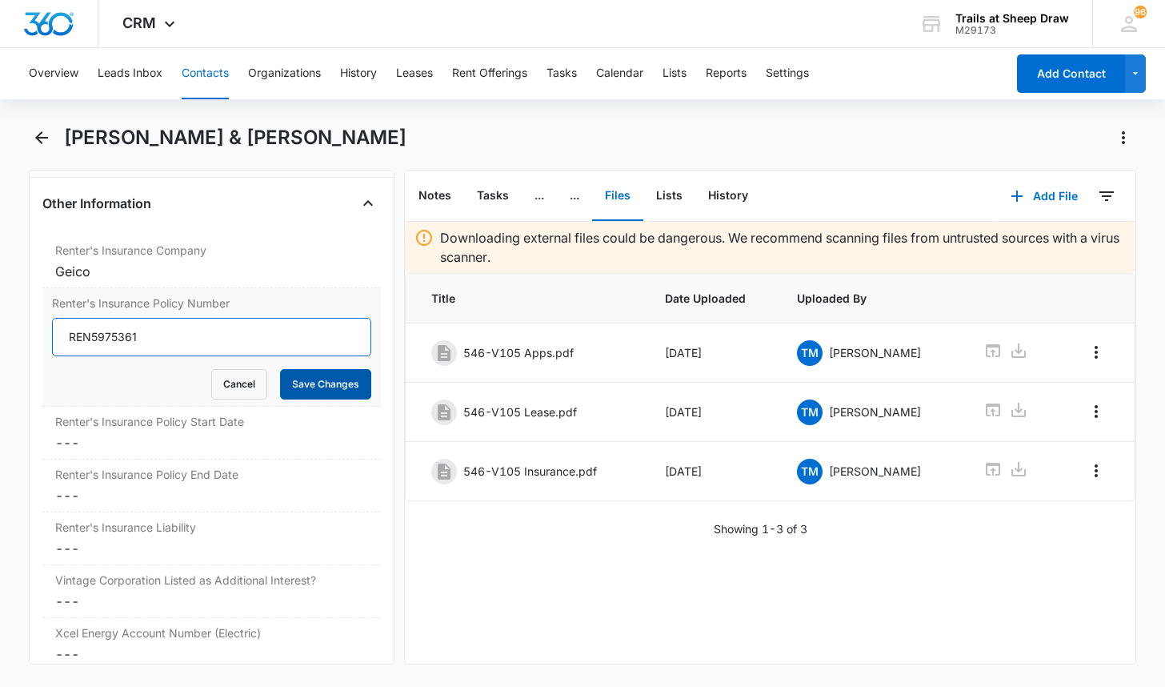
type input "REN5975361"
click at [320, 372] on button "Save Changes" at bounding box center [325, 384] width 91 height 30
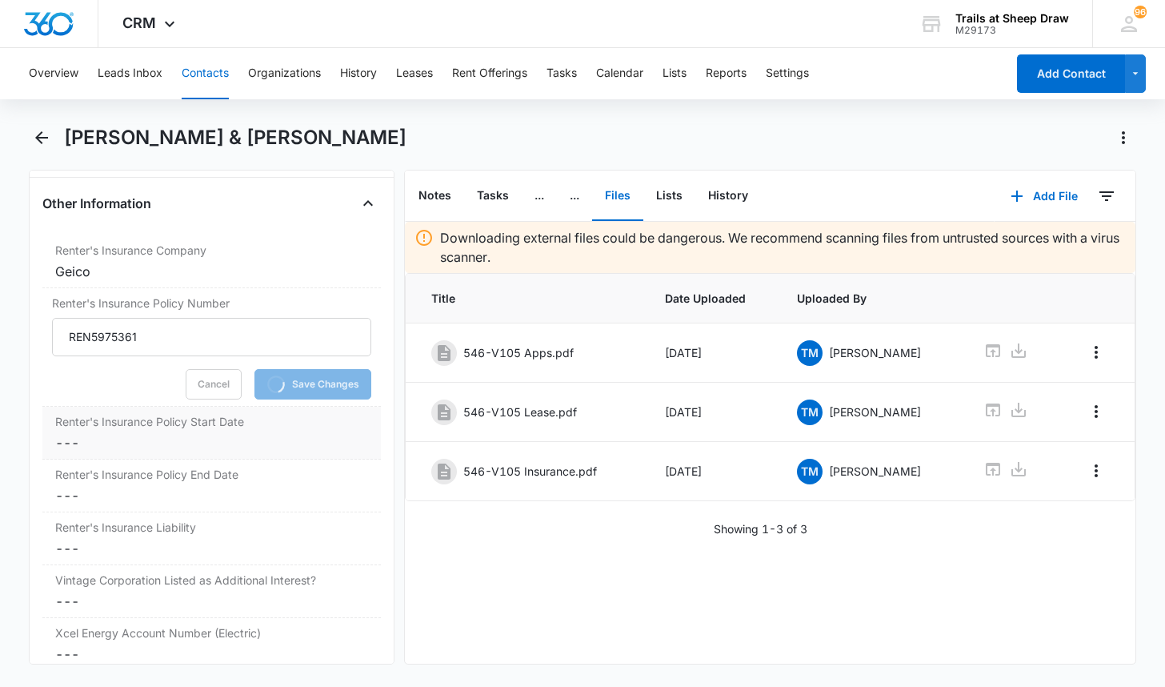
click at [106, 433] on dd "Cancel Save Changes ---" at bounding box center [211, 442] width 313 height 19
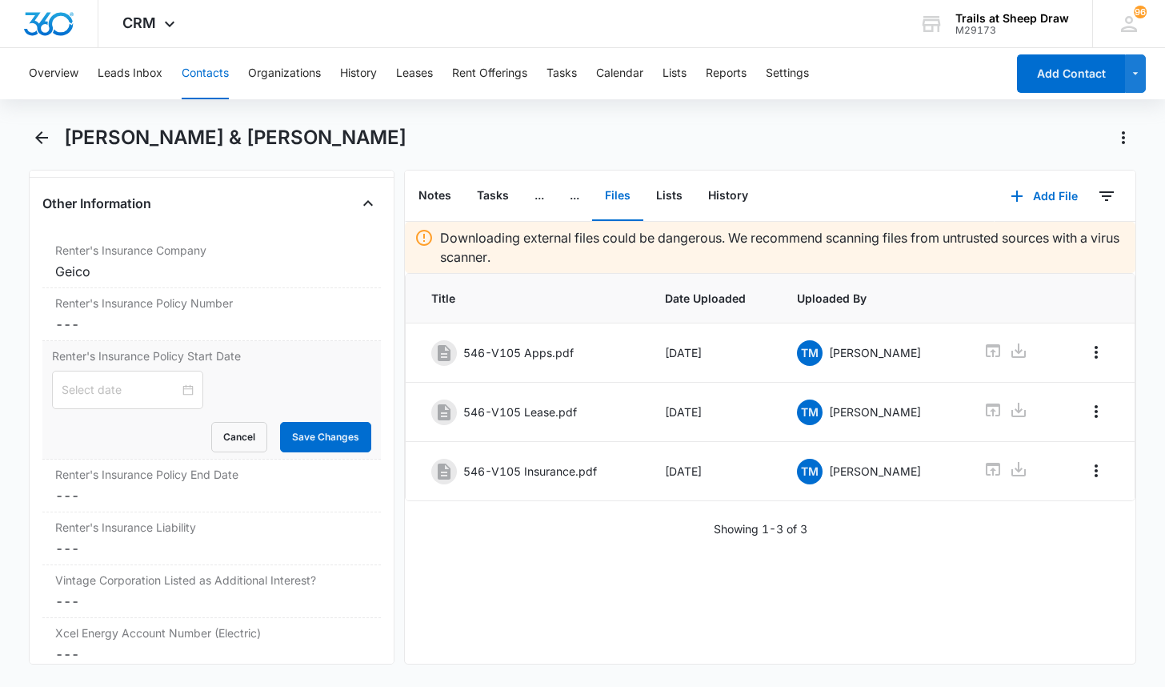
click at [181, 424] on div "Cancel Save Changes" at bounding box center [211, 437] width 319 height 30
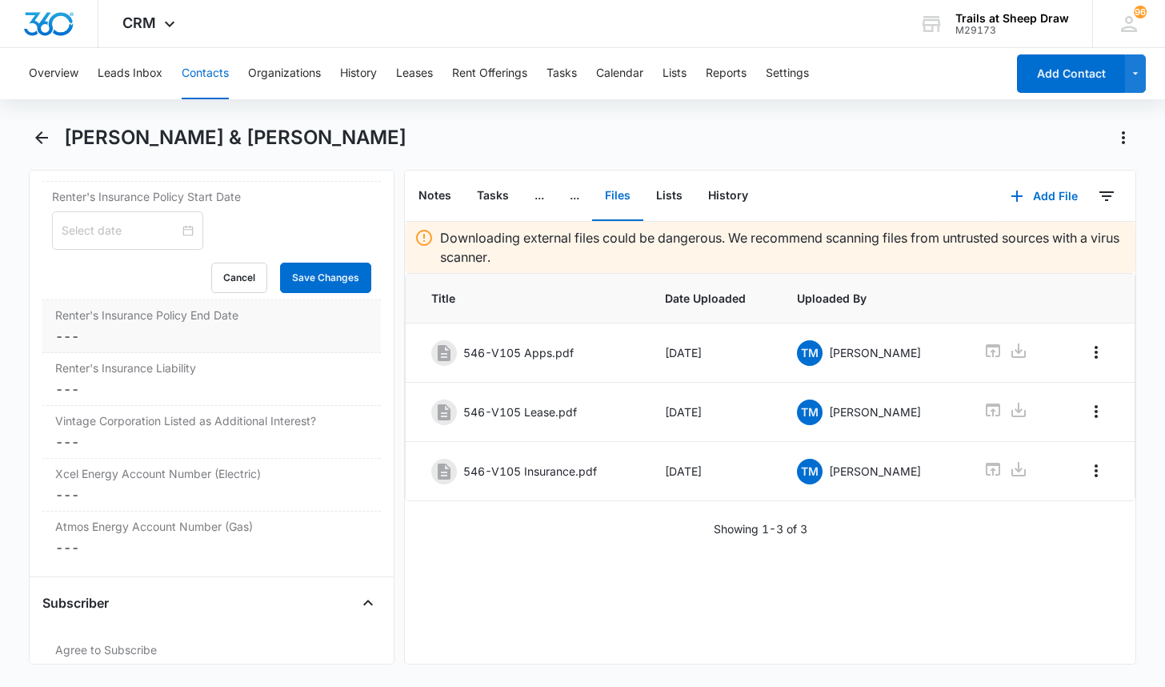
scroll to position [3681, 0]
click at [180, 221] on div at bounding box center [128, 230] width 132 height 18
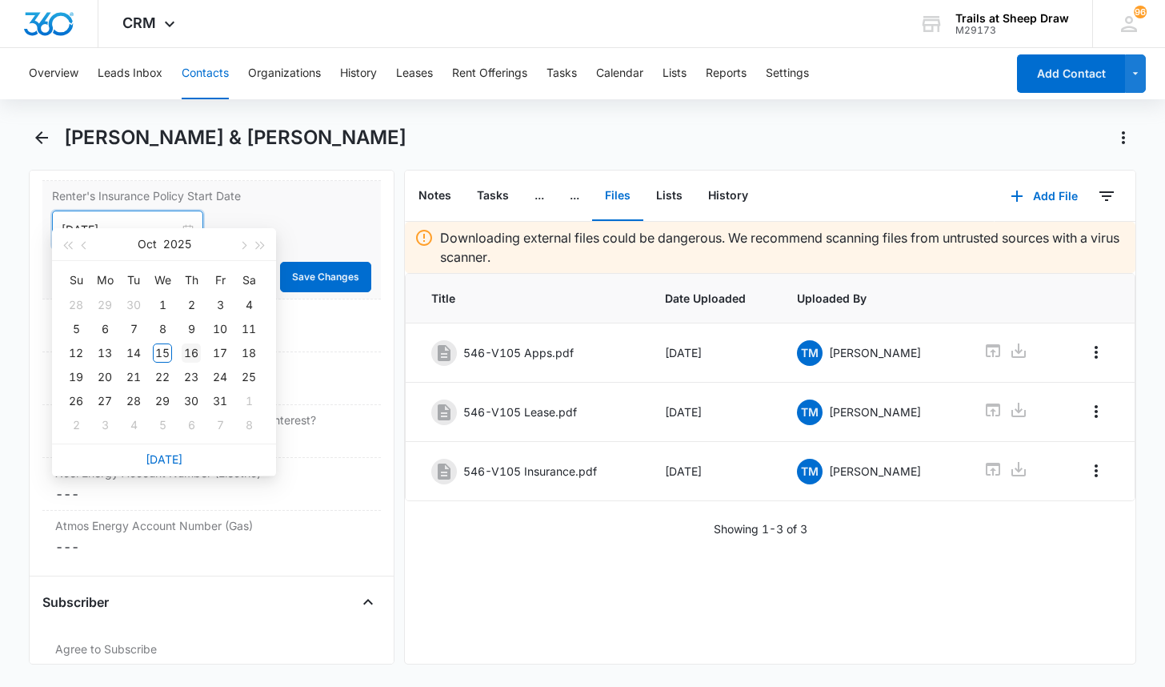
type input "[DATE]"
click at [188, 347] on div "16" at bounding box center [191, 352] width 19 height 19
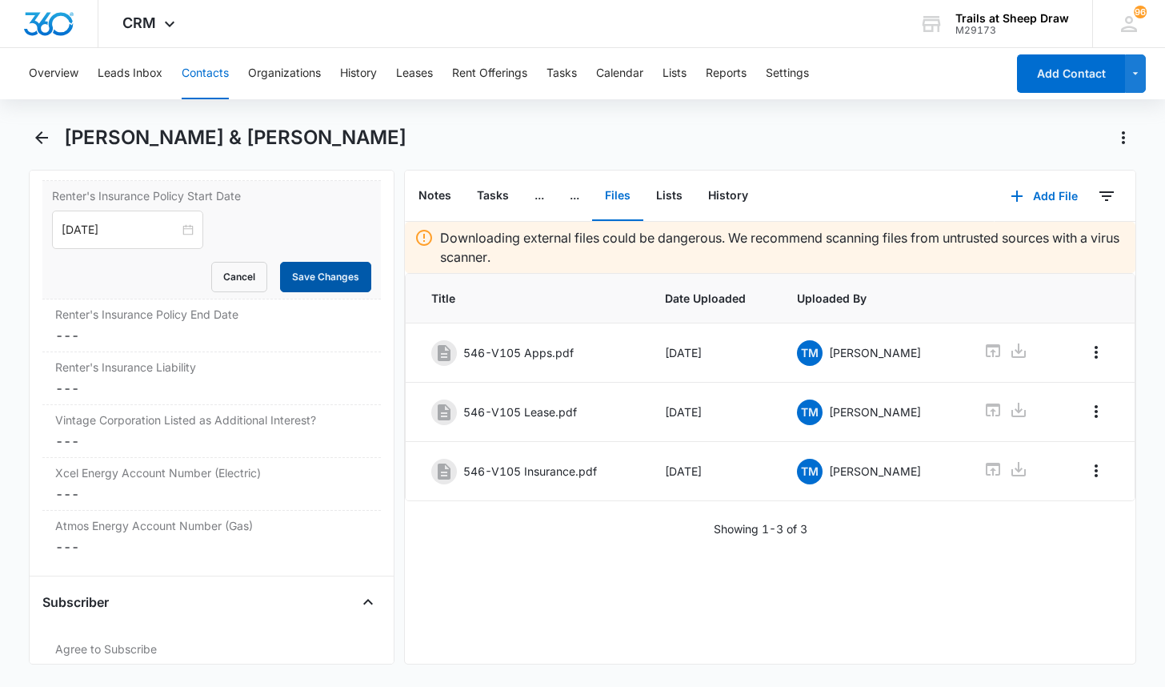
click at [282, 262] on button "Save Changes" at bounding box center [325, 277] width 91 height 30
click at [148, 326] on dd "Cancel Save Changes ---" at bounding box center [211, 335] width 313 height 19
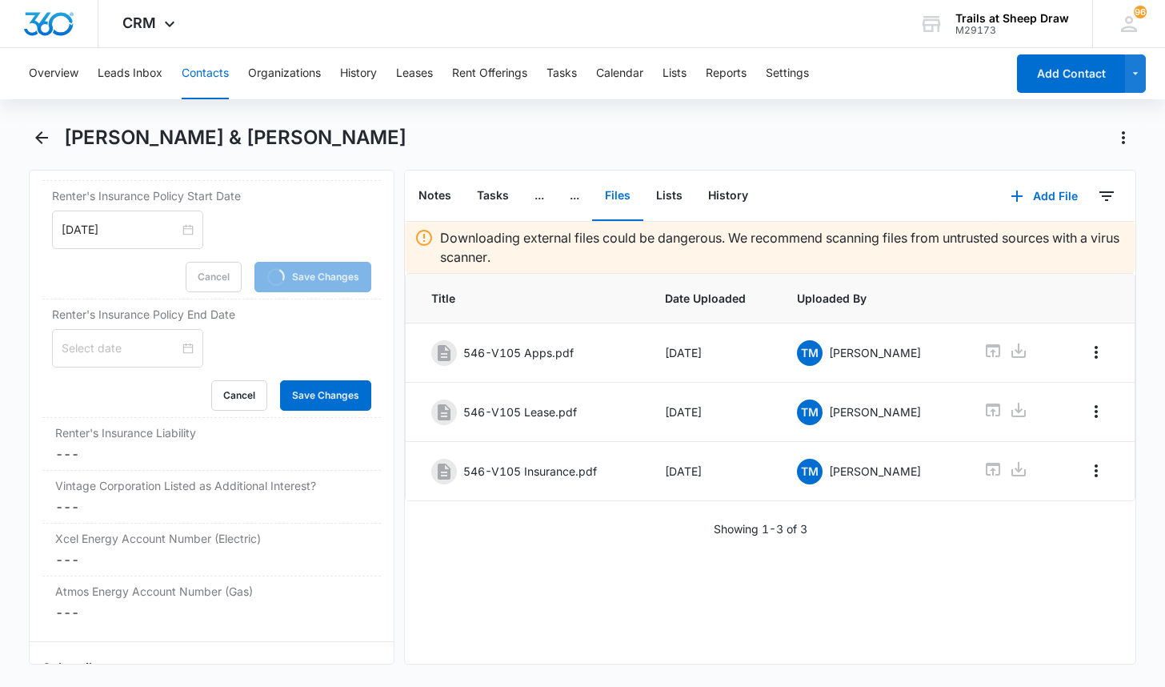
click at [137, 339] on input at bounding box center [121, 348] width 118 height 18
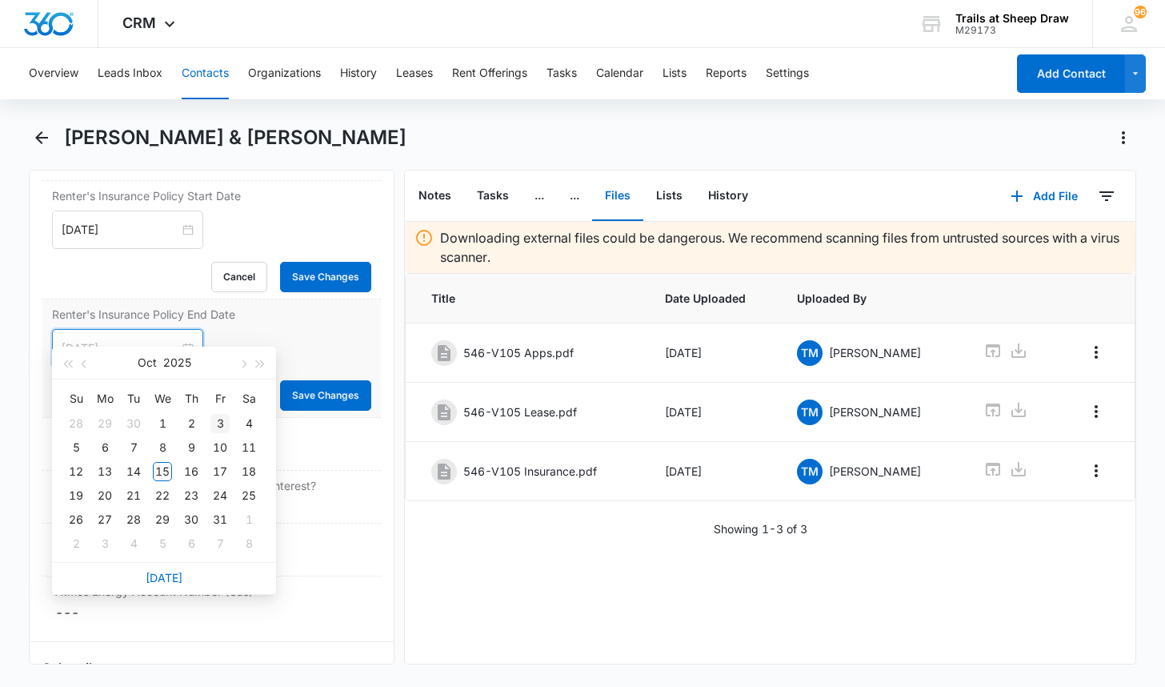
type input "[DATE]"
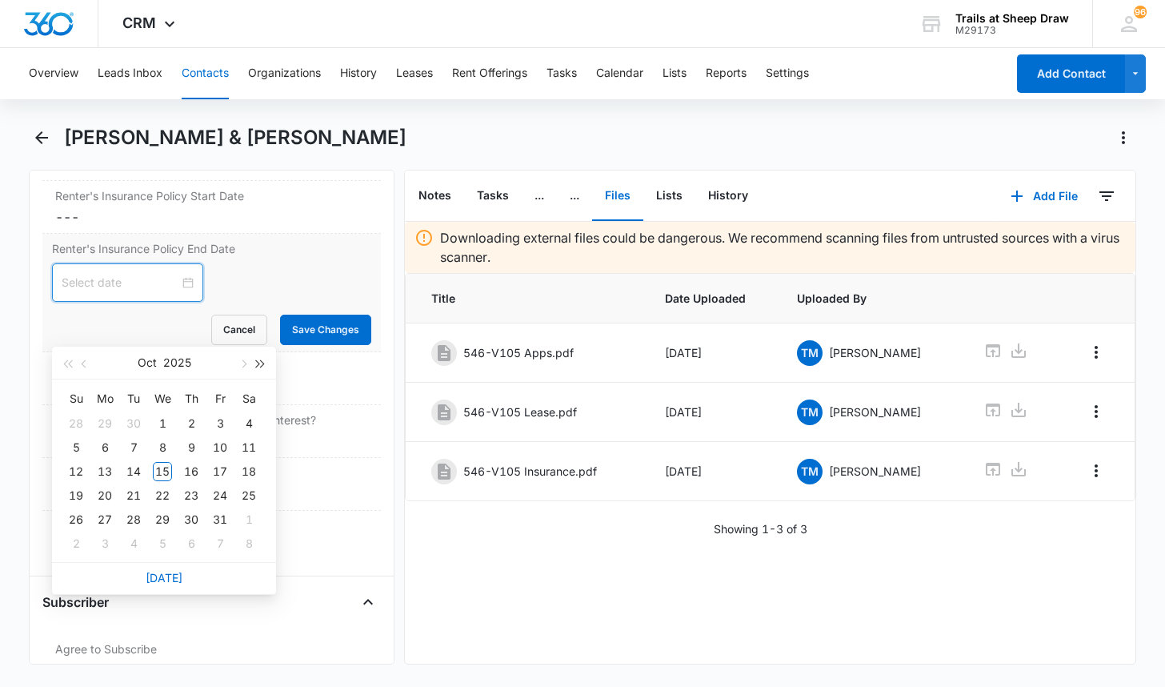
click at [265, 364] on button "button" at bounding box center [261, 363] width 18 height 32
type input "[DATE]"
click at [224, 469] on div "16" at bounding box center [219, 471] width 19 height 19
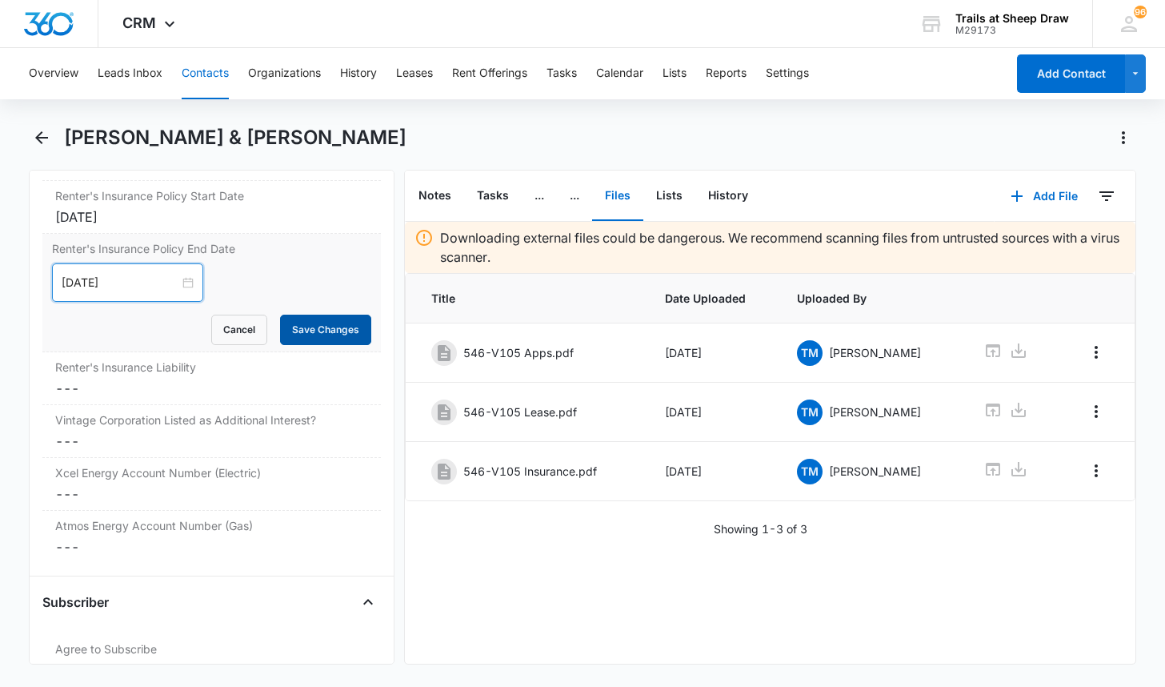
click at [301, 315] on button "Save Changes" at bounding box center [325, 330] width 91 height 30
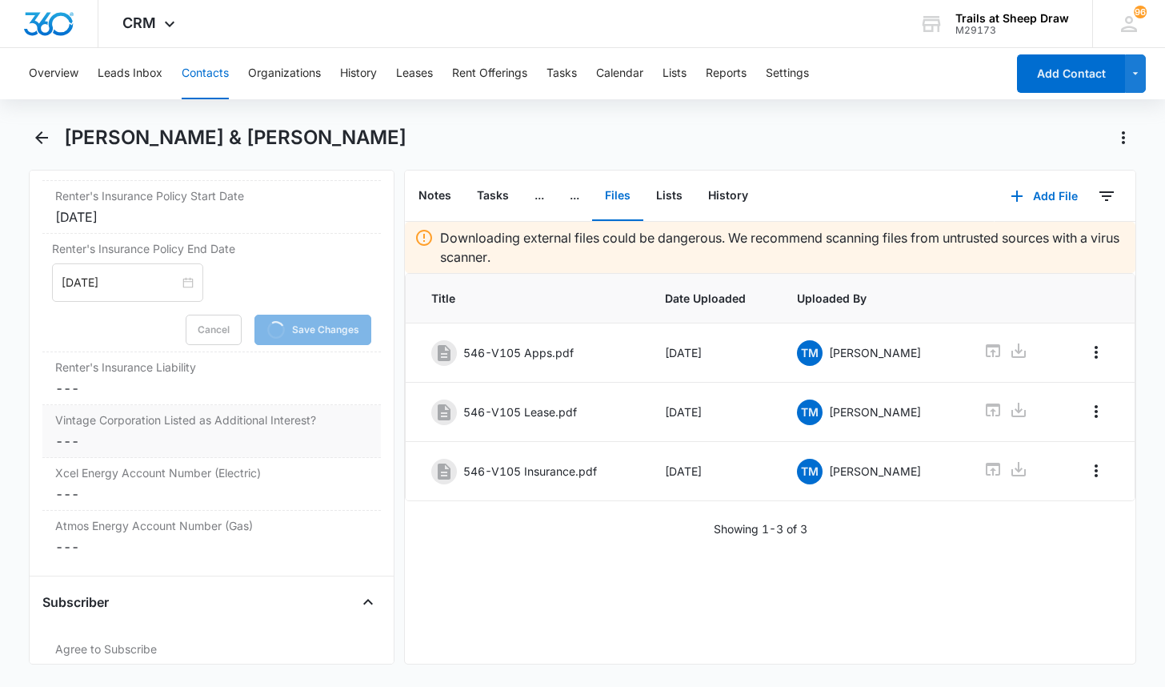
click at [86, 379] on dd "Cancel Save Changes ---" at bounding box center [211, 388] width 313 height 19
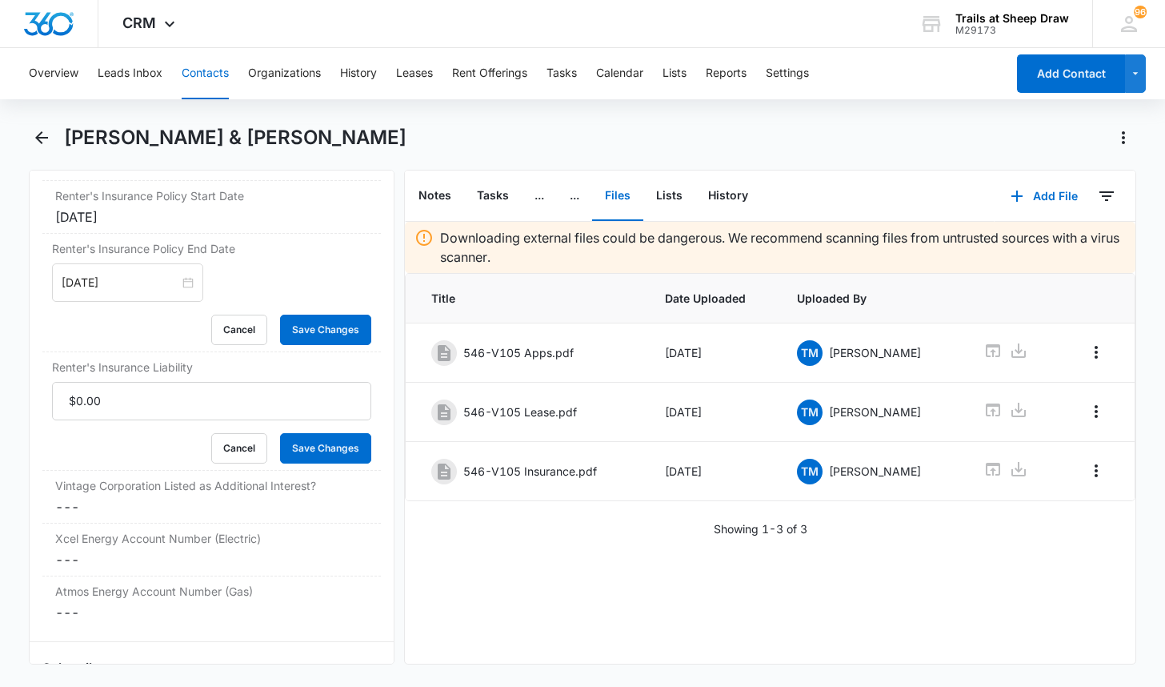
click at [93, 382] on input "Renter's Insurance Liability" at bounding box center [211, 401] width 319 height 38
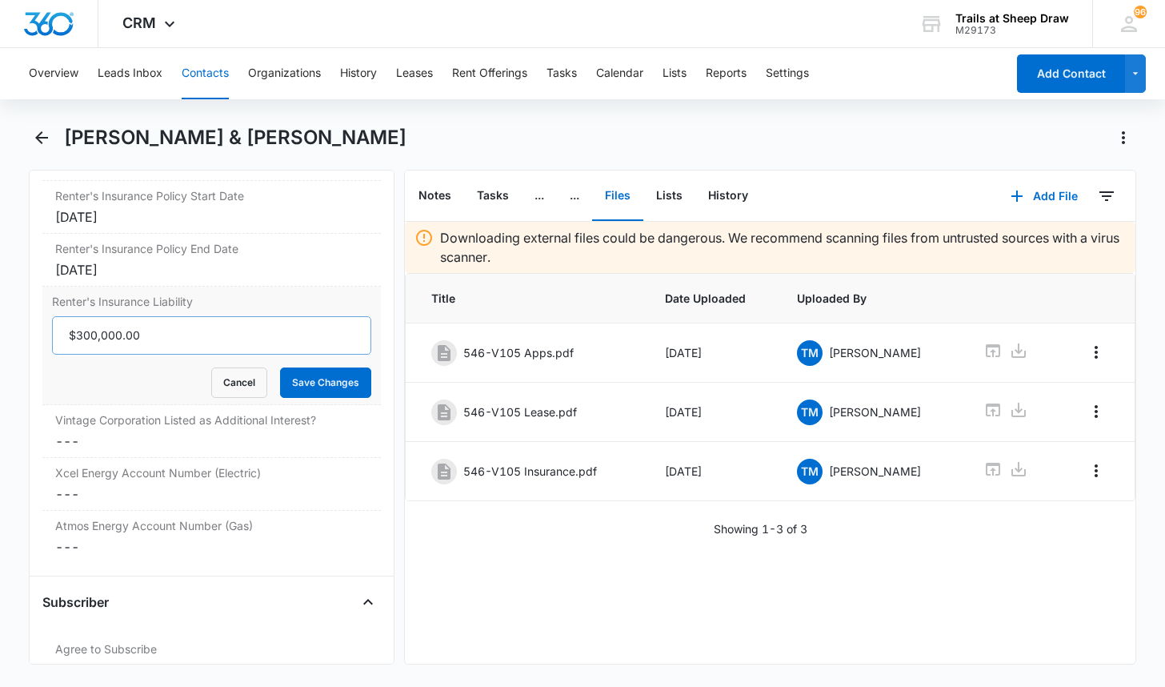
type input "$300,000.00"
click at [280, 367] on button "Save Changes" at bounding box center [325, 382] width 91 height 30
click at [157, 431] on div "Vintage Corporation Listed as Additional Interest? Cancel Save Changes ---" at bounding box center [211, 431] width 339 height 53
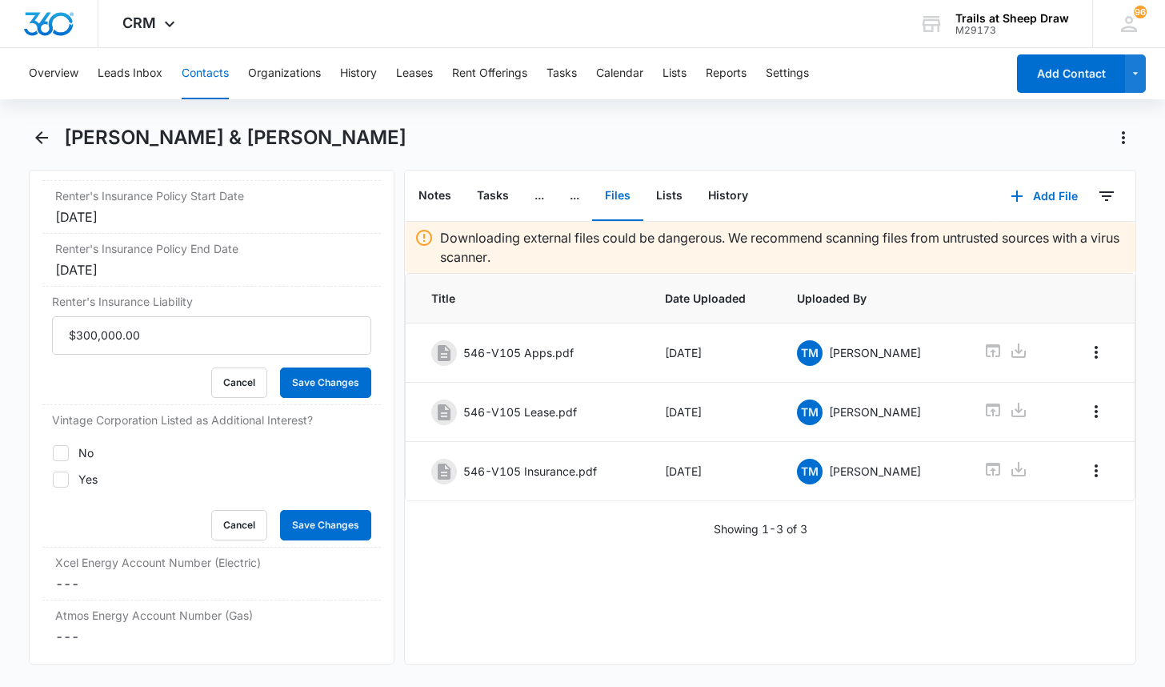
drag, startPoint x: 93, startPoint y: 447, endPoint x: 84, endPoint y: 441, distance: 10.4
click at [84, 444] on div "No Yes" at bounding box center [211, 465] width 319 height 43
click at [88, 471] on div "Yes" at bounding box center [87, 479] width 19 height 17
click at [53, 479] on input "Yes" at bounding box center [52, 479] width 1 height 1
checkbox input "true"
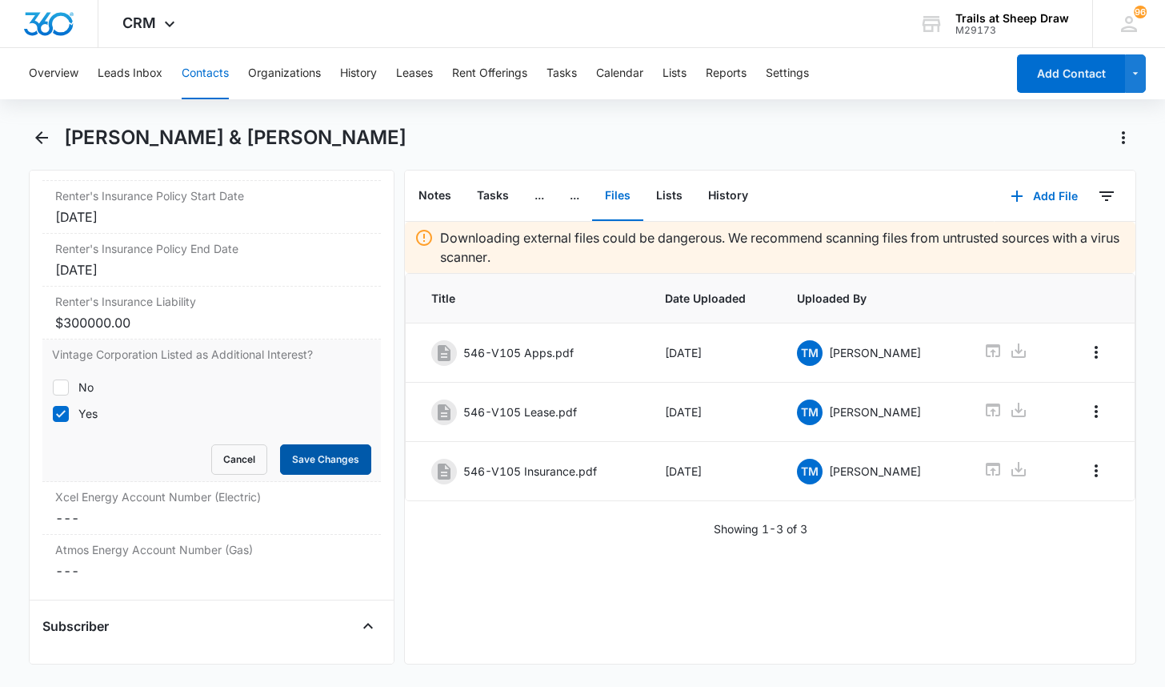
click at [315, 444] on button "Save Changes" at bounding box center [325, 459] width 91 height 30
click at [138, 508] on dd "Cancel Save Changes ---" at bounding box center [211, 517] width 313 height 19
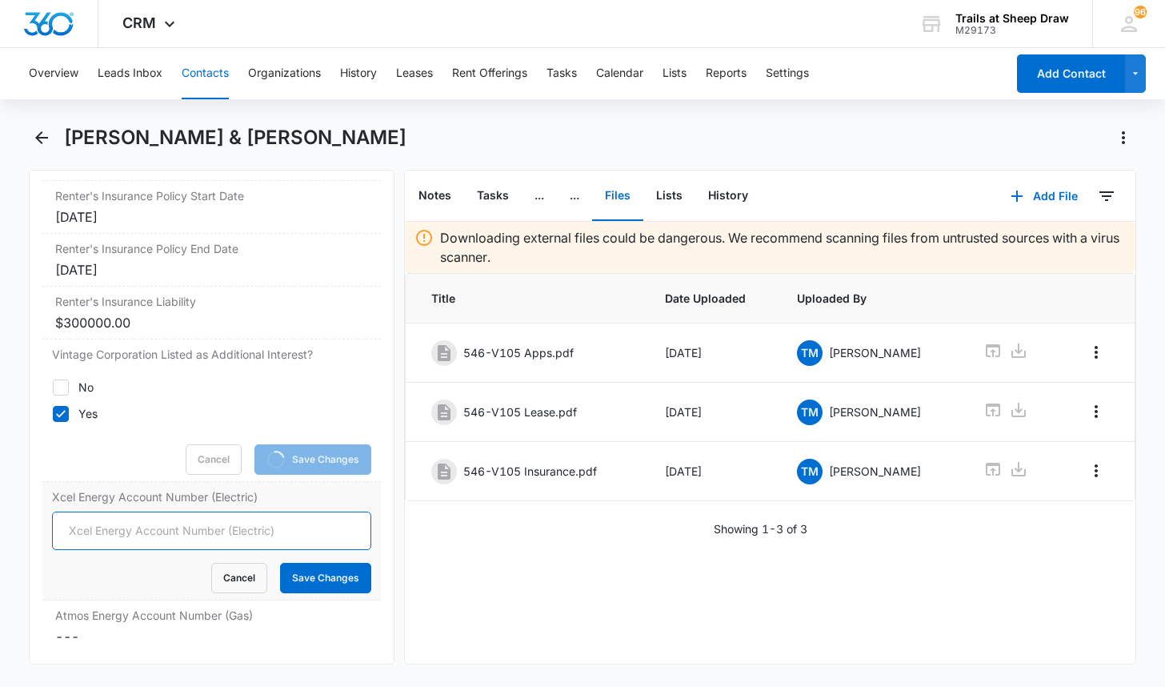
click at [97, 511] on input "Xcel Energy Account Number (Electric)" at bounding box center [211, 530] width 319 height 38
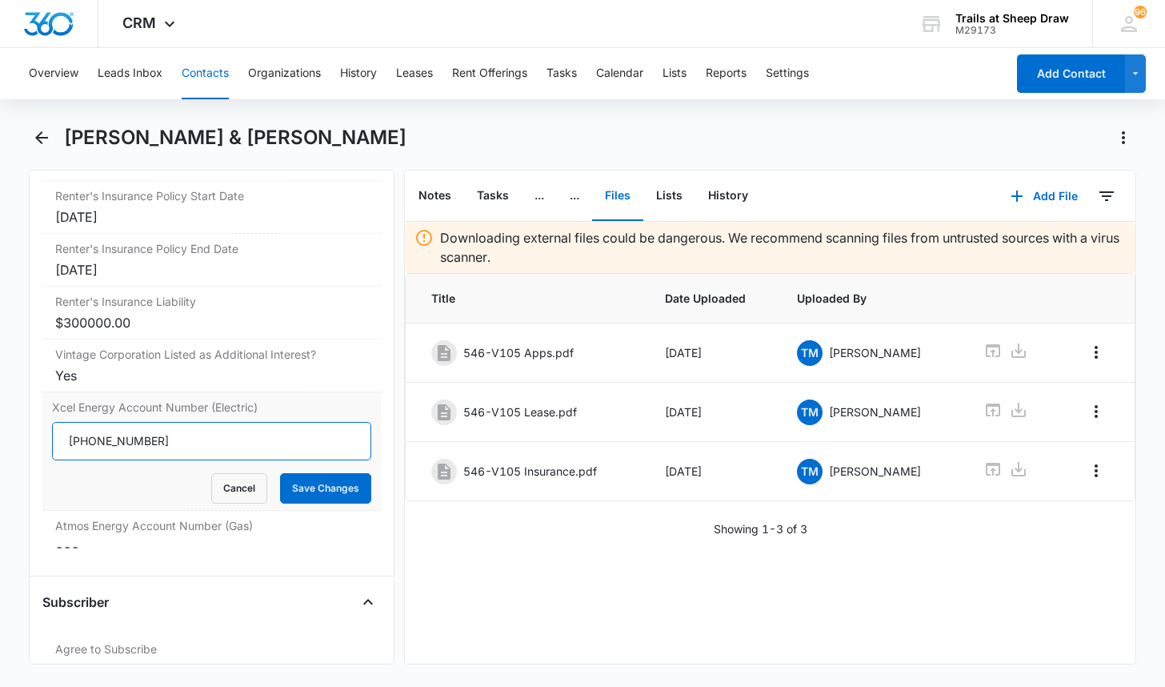
type input "[PHONE_NUMBER]"
click at [280, 473] on button "Save Changes" at bounding box center [325, 488] width 91 height 30
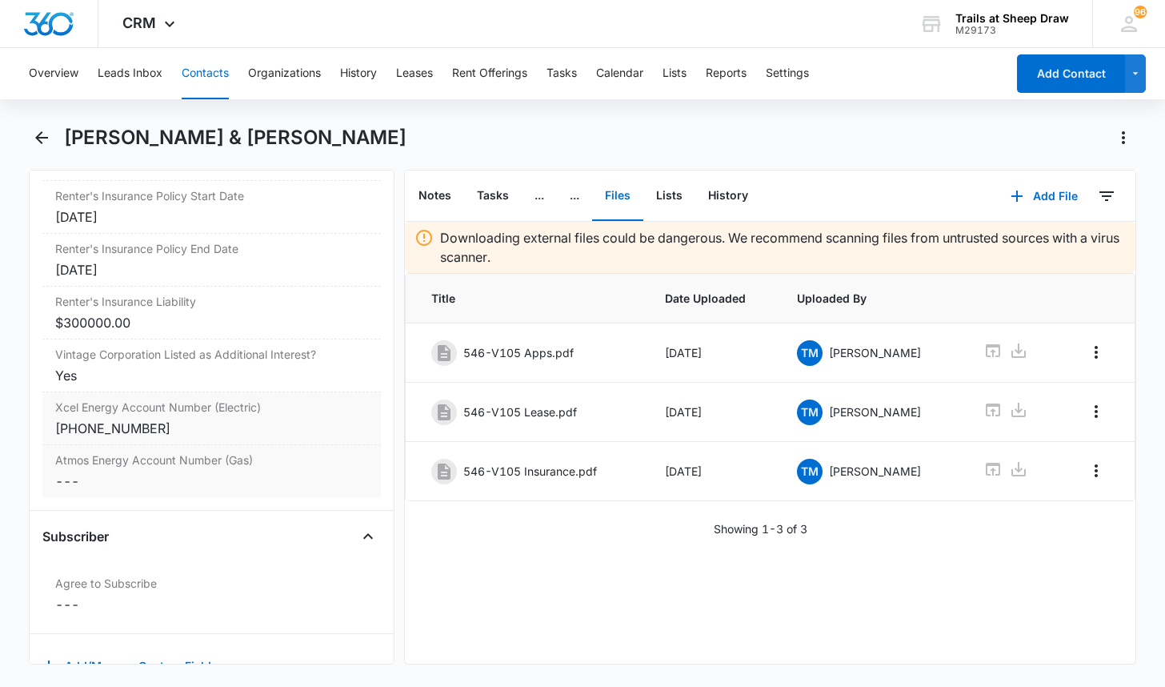
click at [95, 469] on div "Atmos Energy Account Number (Gas) Cancel Save Changes ---" at bounding box center [211, 471] width 339 height 52
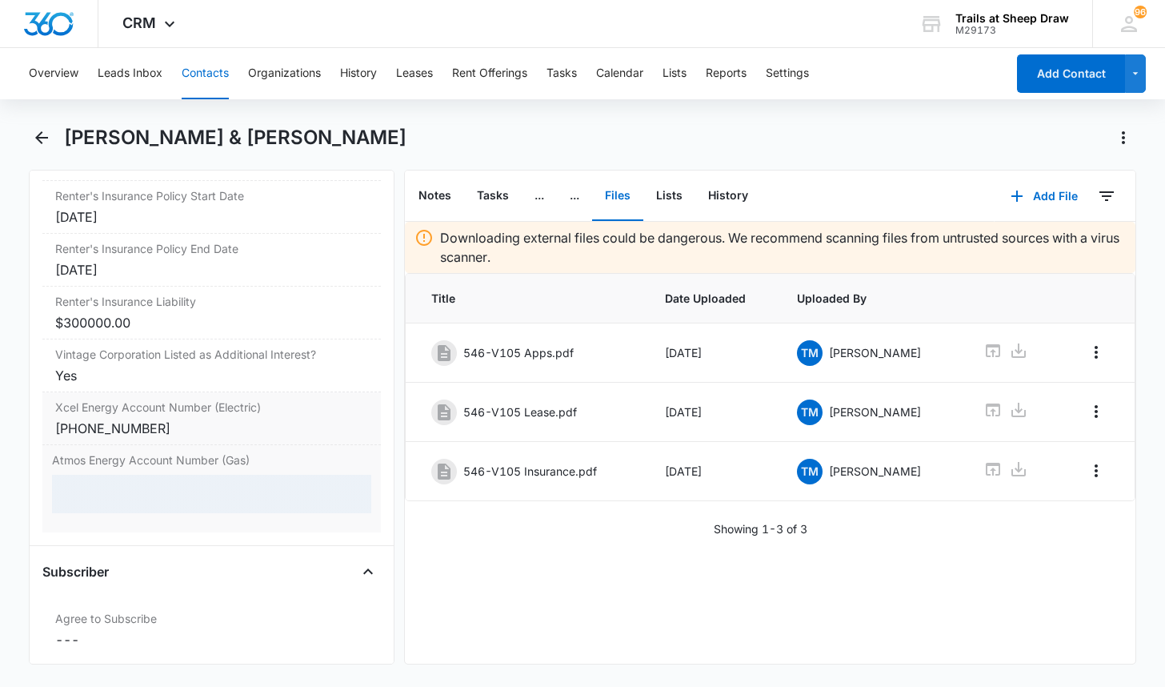
click at [95, 475] on div at bounding box center [211, 494] width 319 height 38
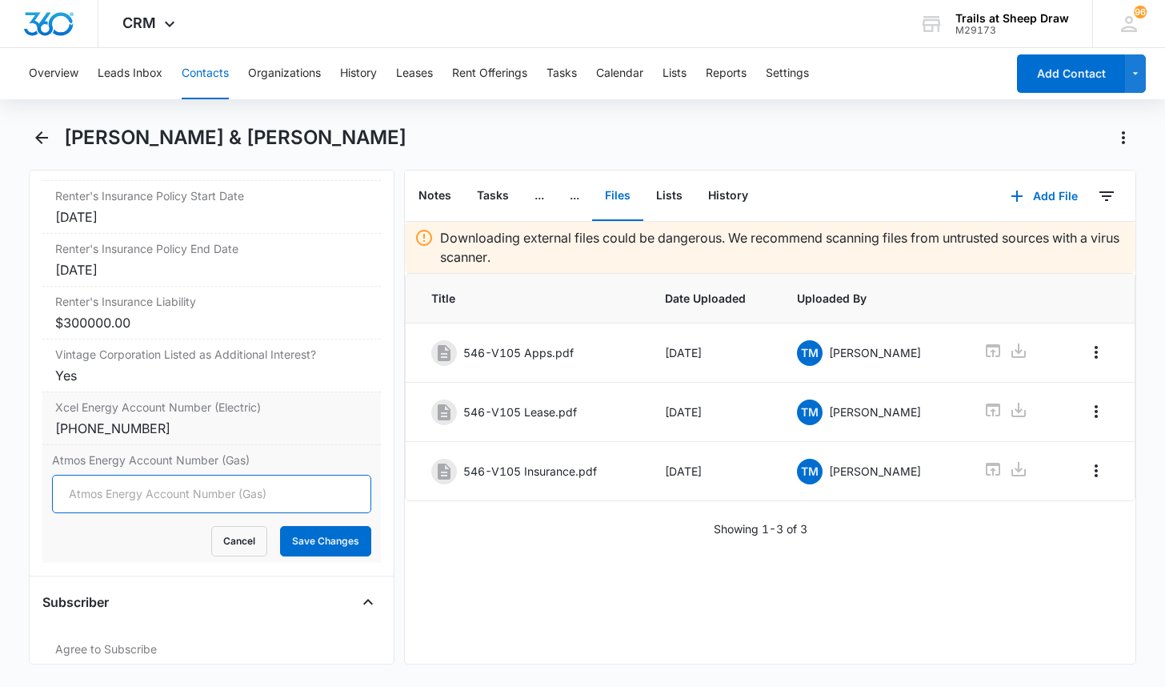
click at [98, 475] on input "Atmos Energy Account Number (Gas)" at bounding box center [211, 494] width 319 height 38
type input "3060162159"
click at [280, 526] on button "Save Changes" at bounding box center [325, 541] width 91 height 30
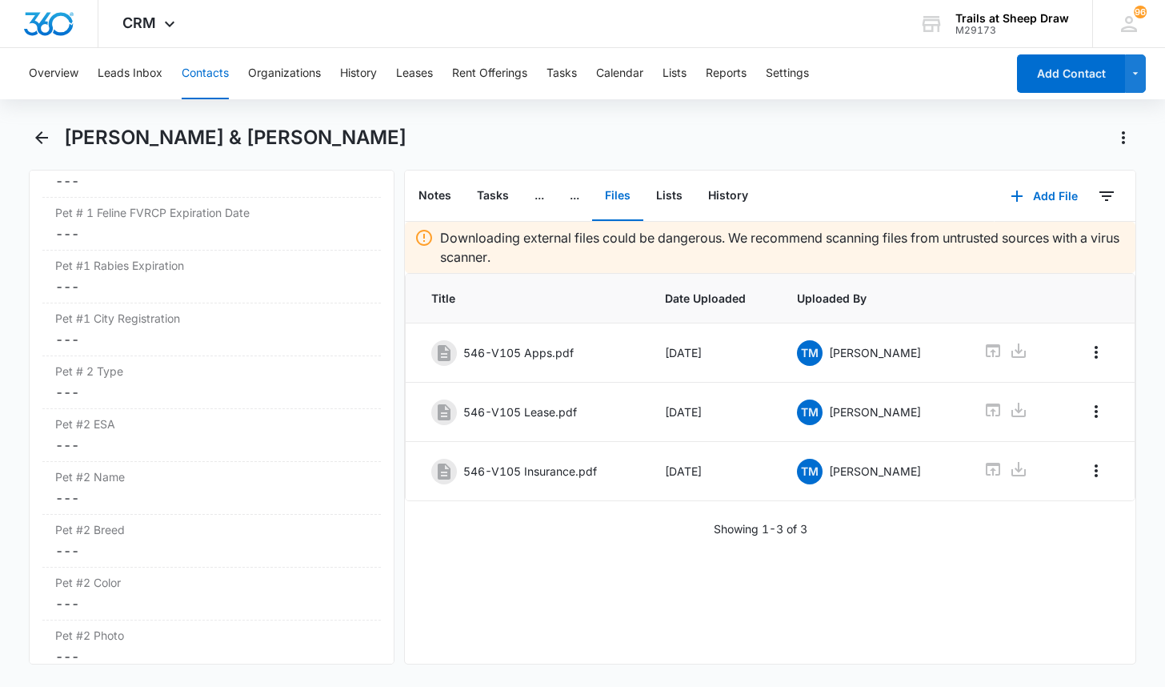
scroll to position [2510, 0]
